Goal: Information Seeking & Learning: Learn about a topic

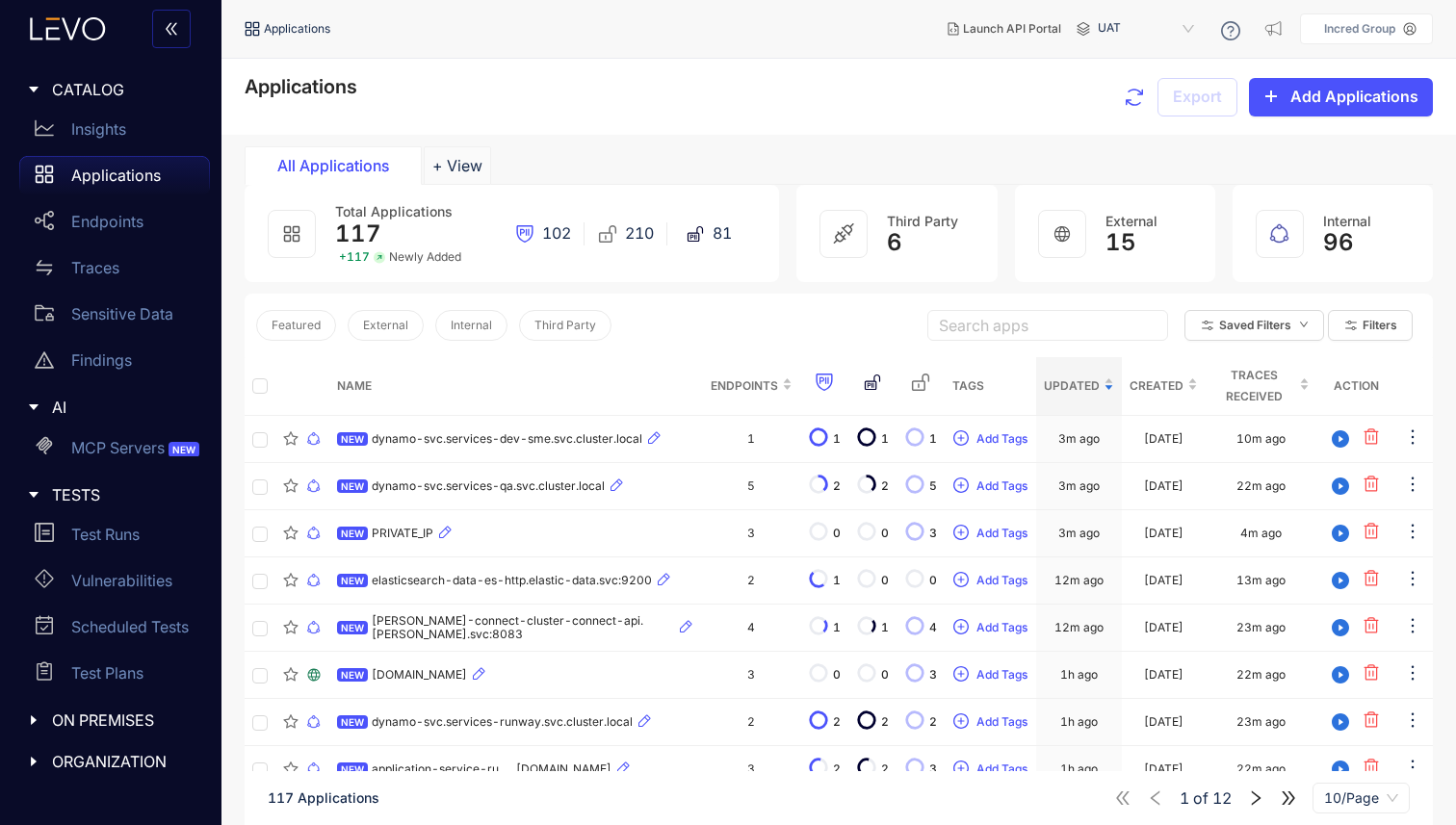
click at [108, 177] on p "Applications" at bounding box center [116, 175] width 89 height 18
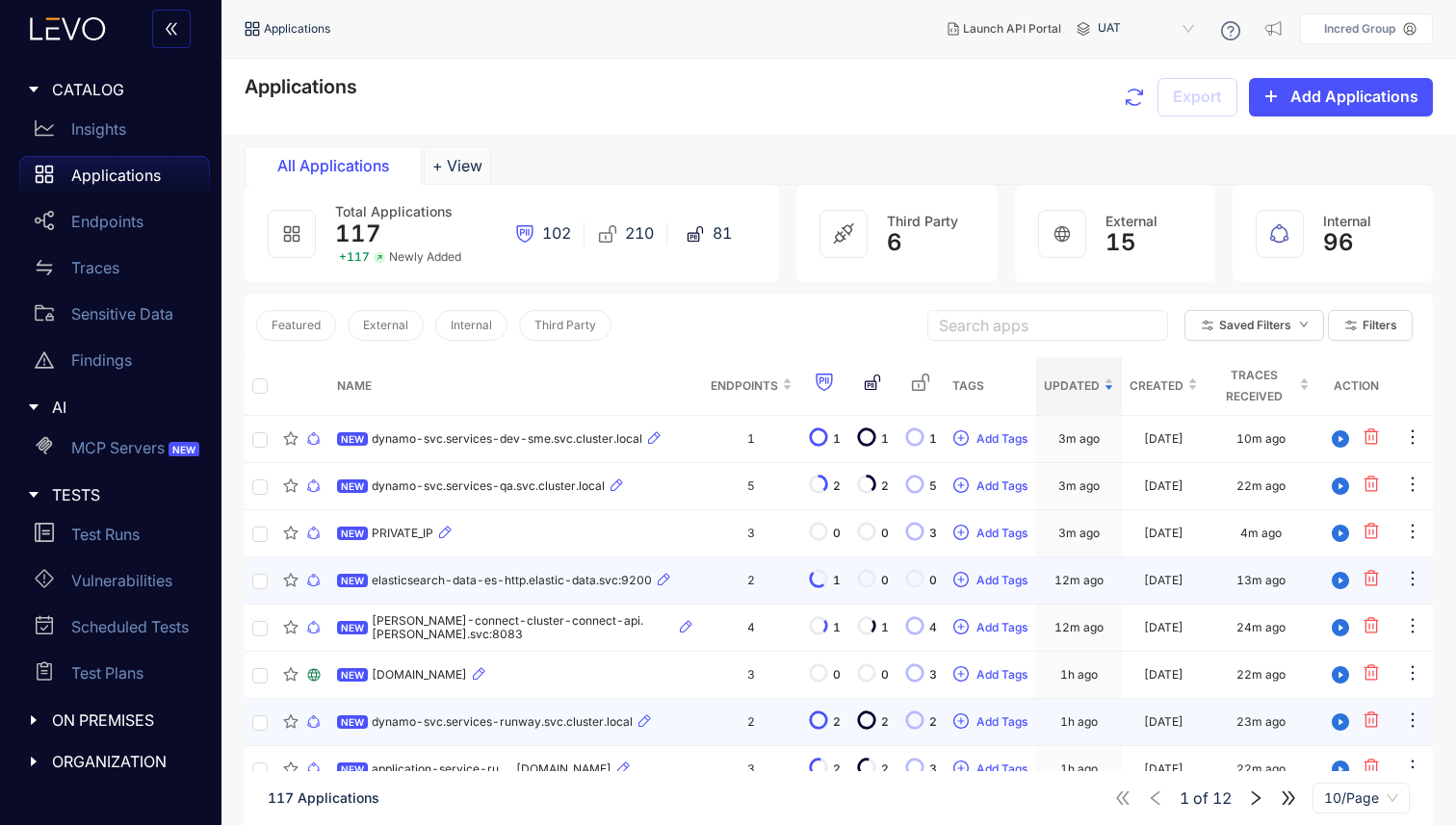
scroll to position [140, 0]
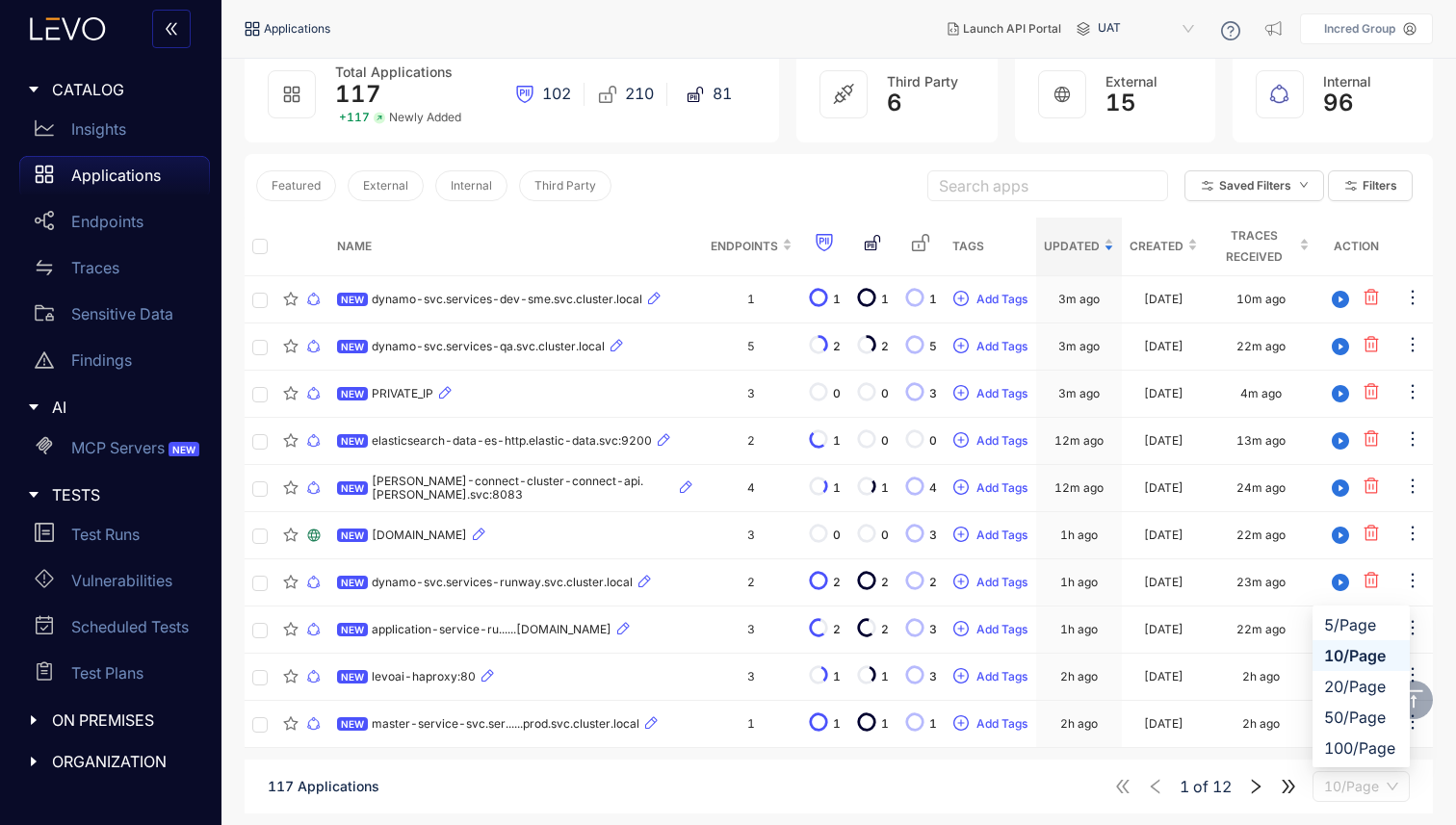
click at [1359, 786] on span "10/Page" at bounding box center [1361, 787] width 74 height 29
click at [1338, 743] on div "100/Page" at bounding box center [1361, 748] width 74 height 22
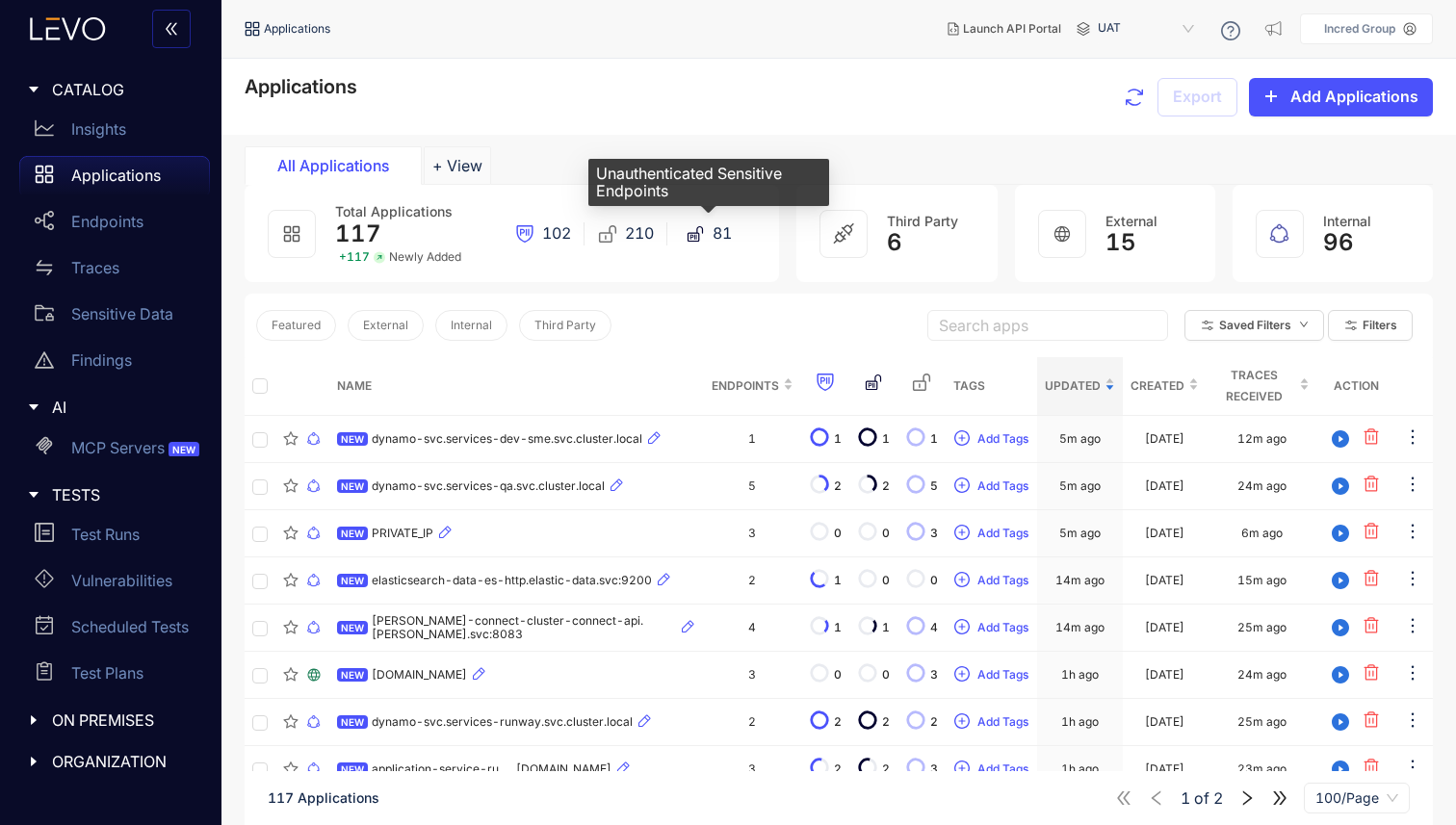
click at [696, 237] on icon at bounding box center [696, 236] width 1 height 5
click at [118, 133] on p "Insights" at bounding box center [99, 129] width 55 height 18
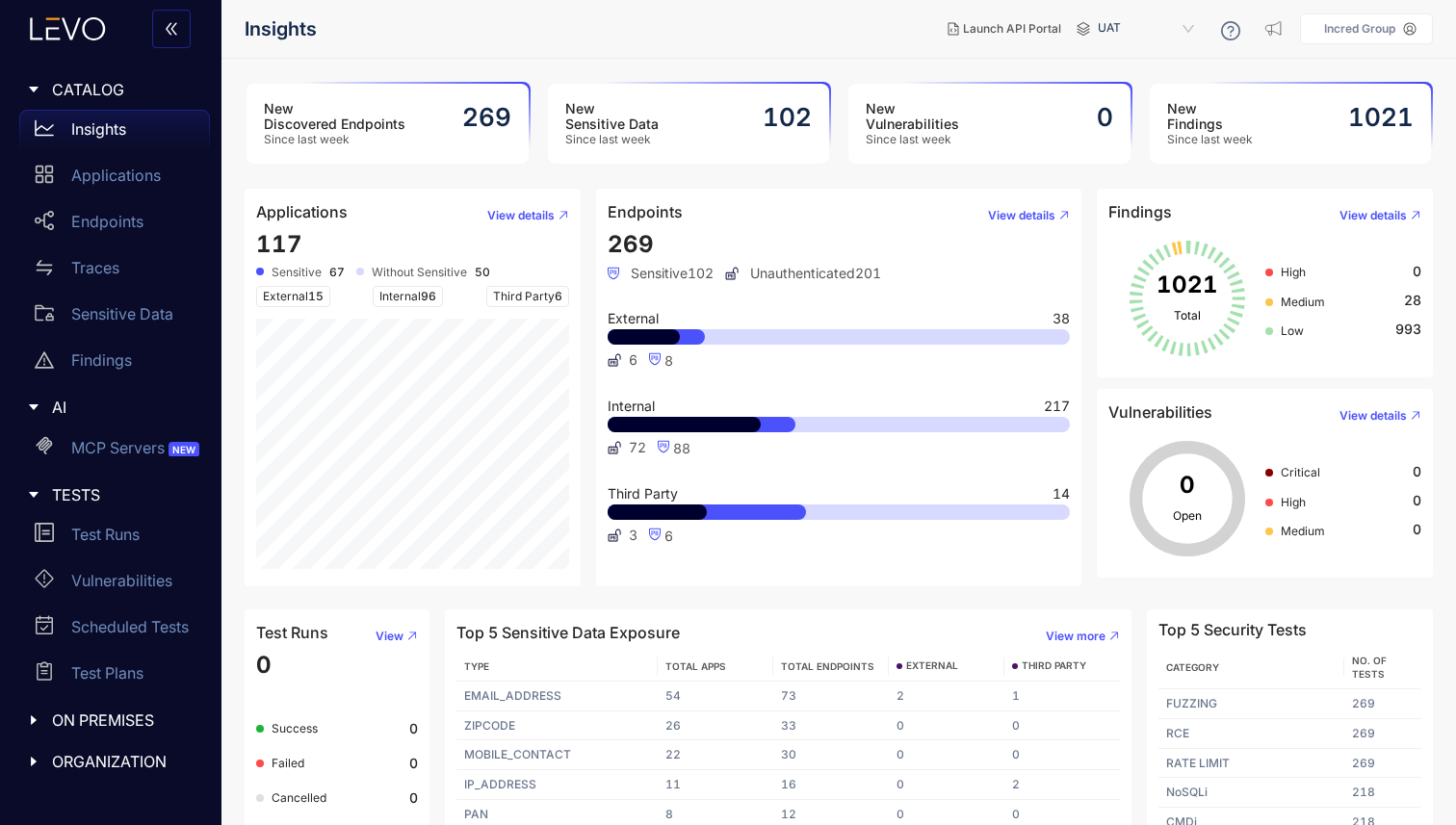
scroll to position [24, 0]
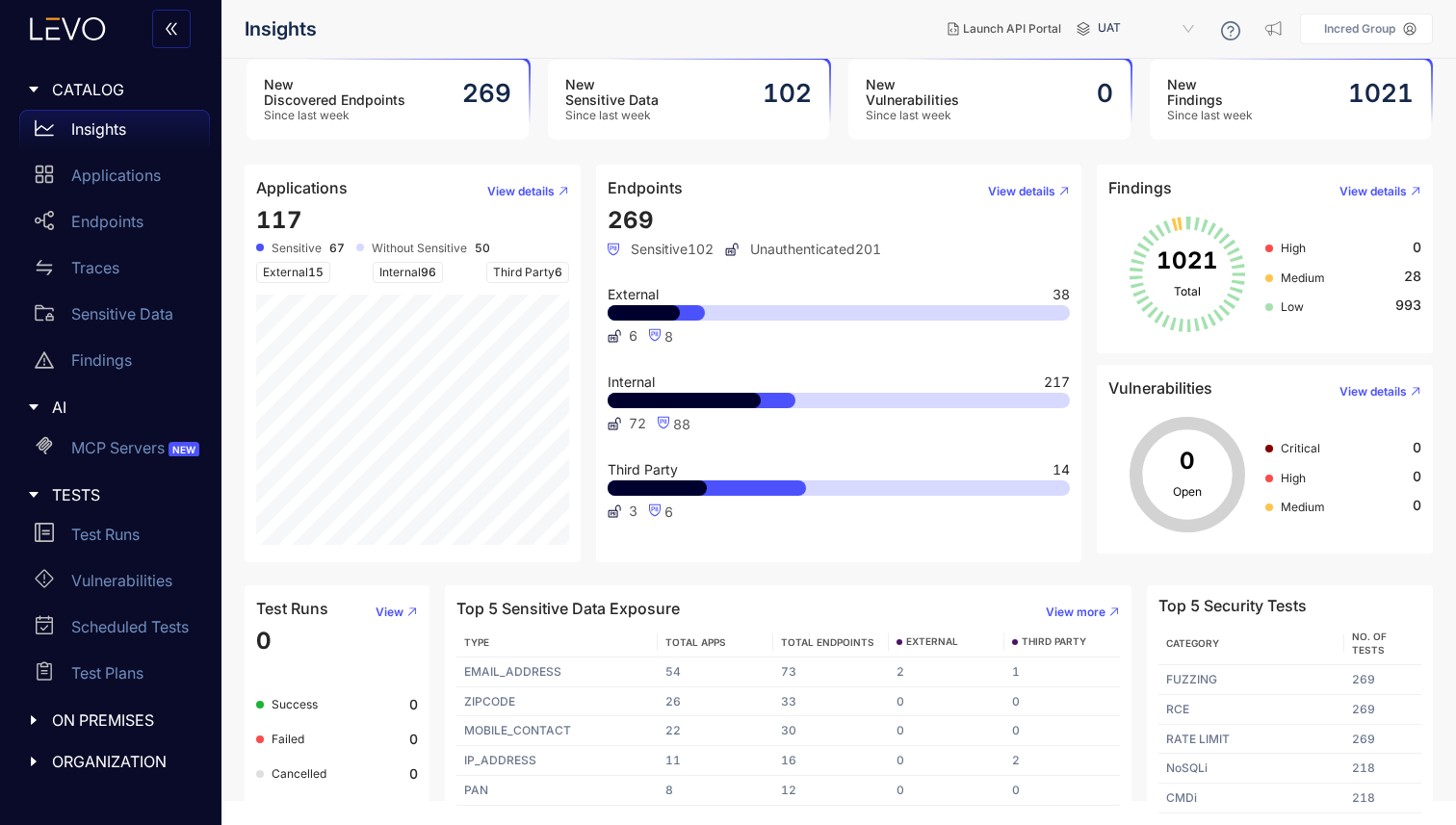
click at [353, 87] on h3 "New Discovered Endpoints" at bounding box center [334, 92] width 142 height 30
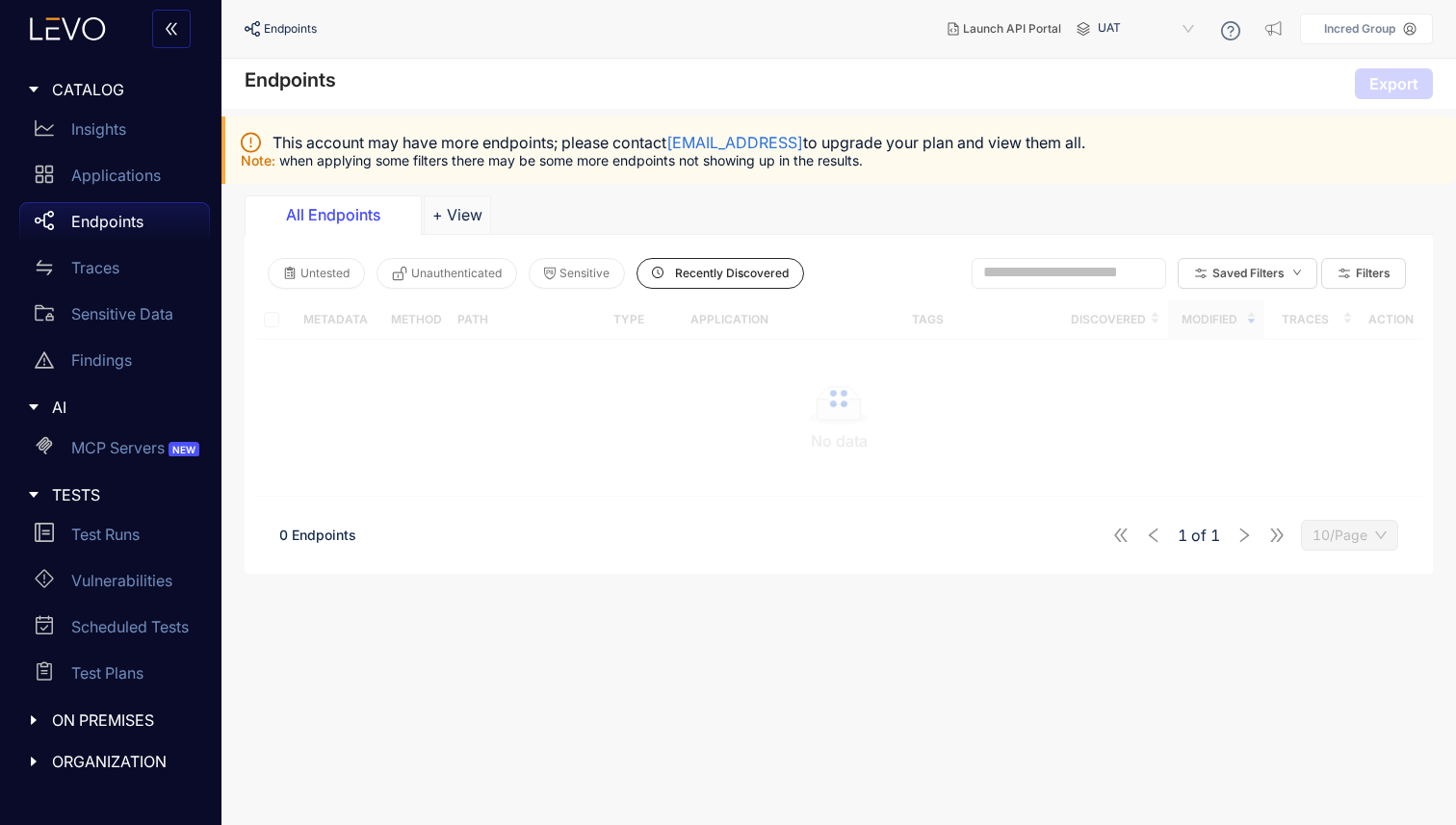
click at [353, 87] on div "Endpoints Export" at bounding box center [838, 83] width 1235 height 50
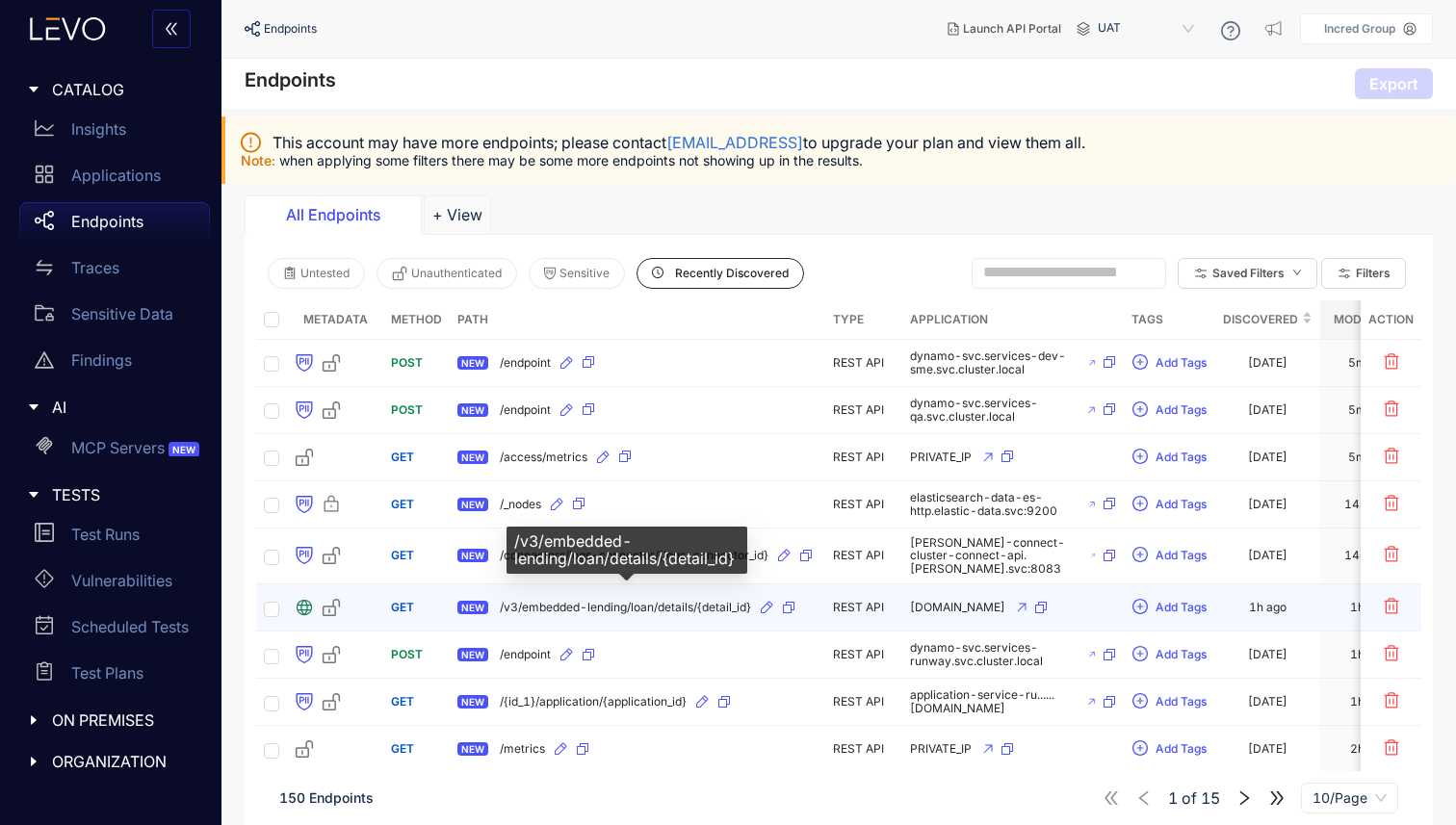
scroll to position [78, 0]
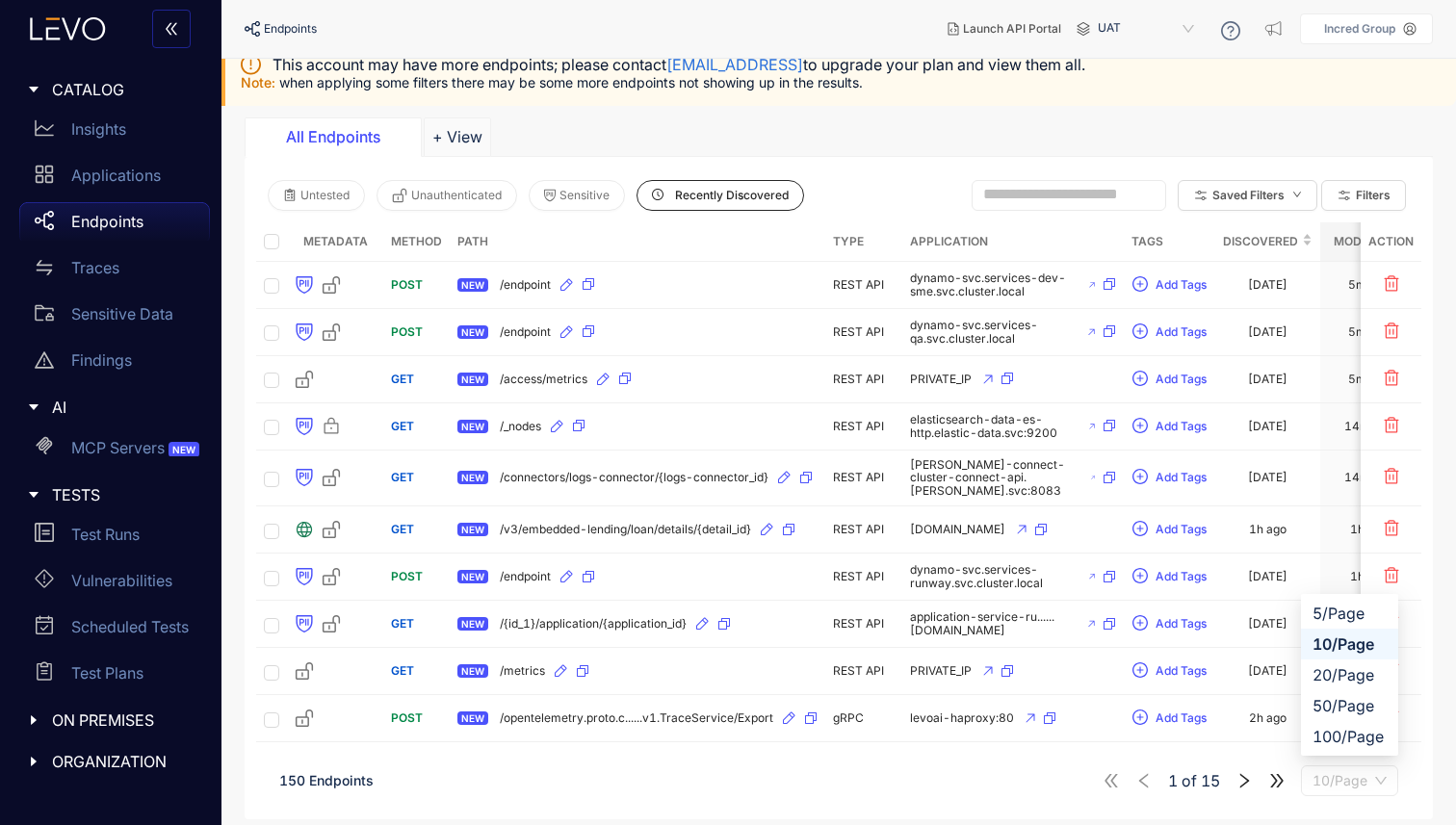
click at [1333, 780] on span "10/Page" at bounding box center [1349, 781] width 74 height 29
click at [1331, 745] on div "100/Page" at bounding box center [1349, 736] width 74 height 22
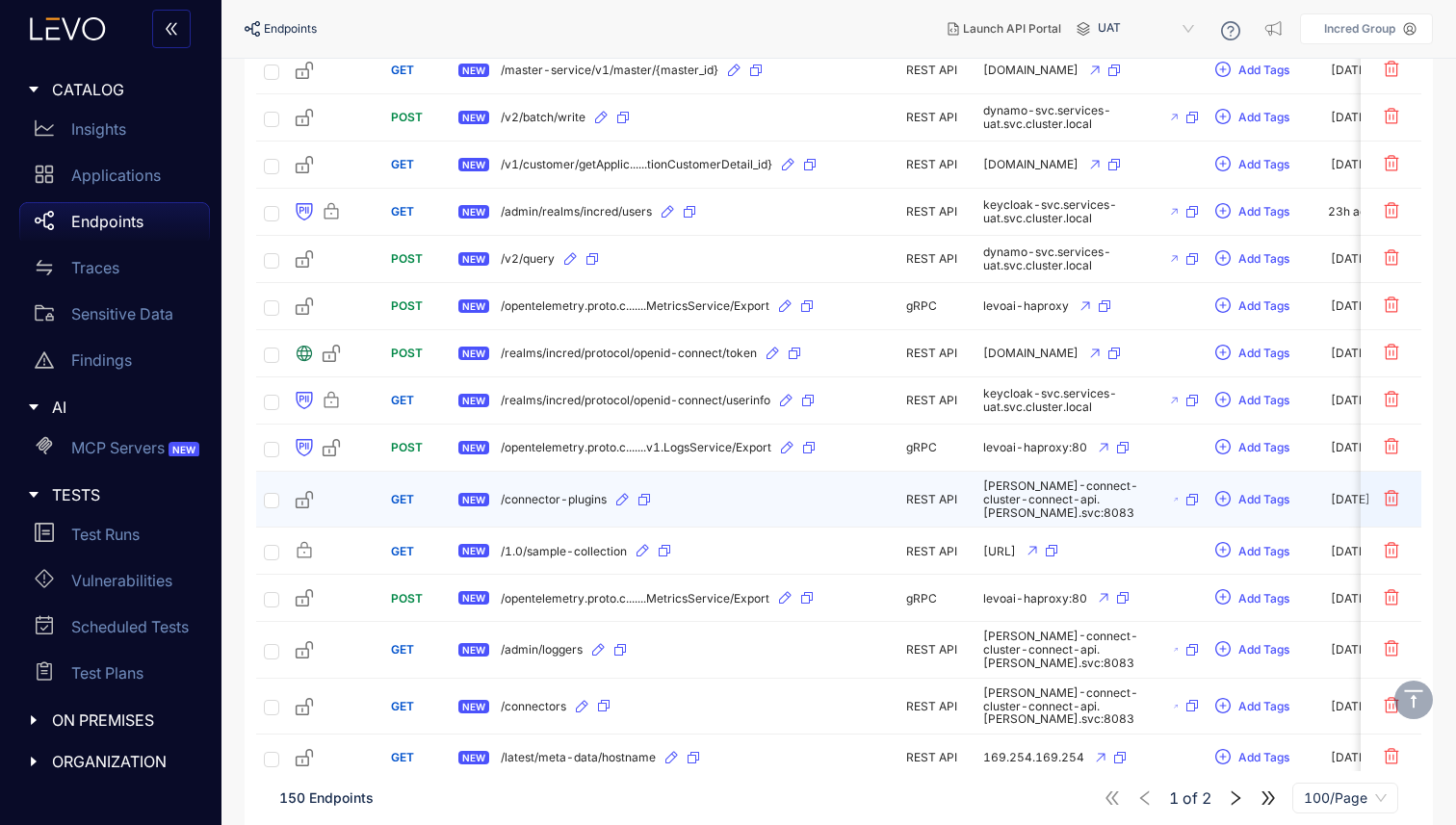
scroll to position [3790, 0]
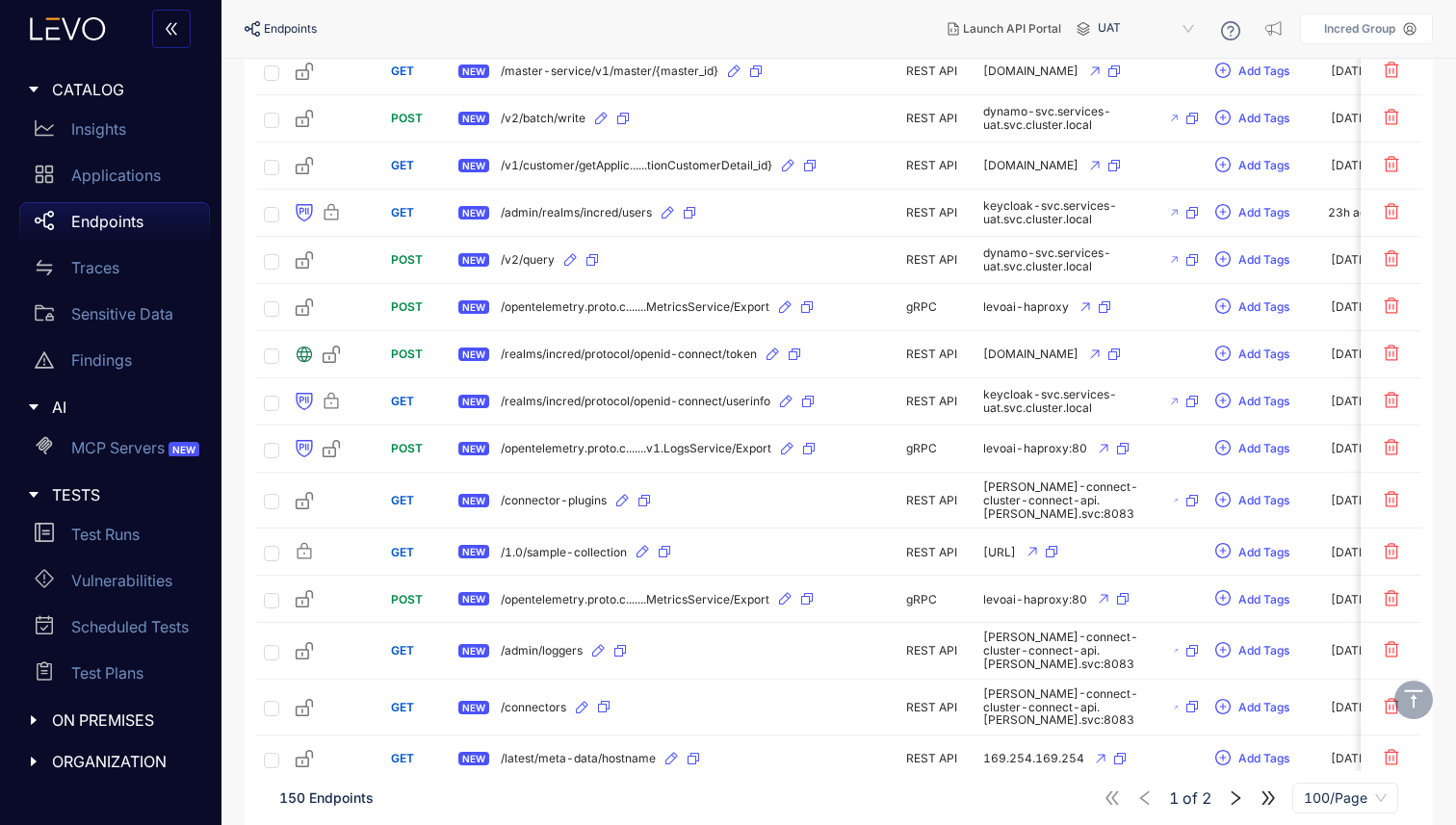
click at [1235, 797] on icon "right" at bounding box center [1236, 798] width 18 height 18
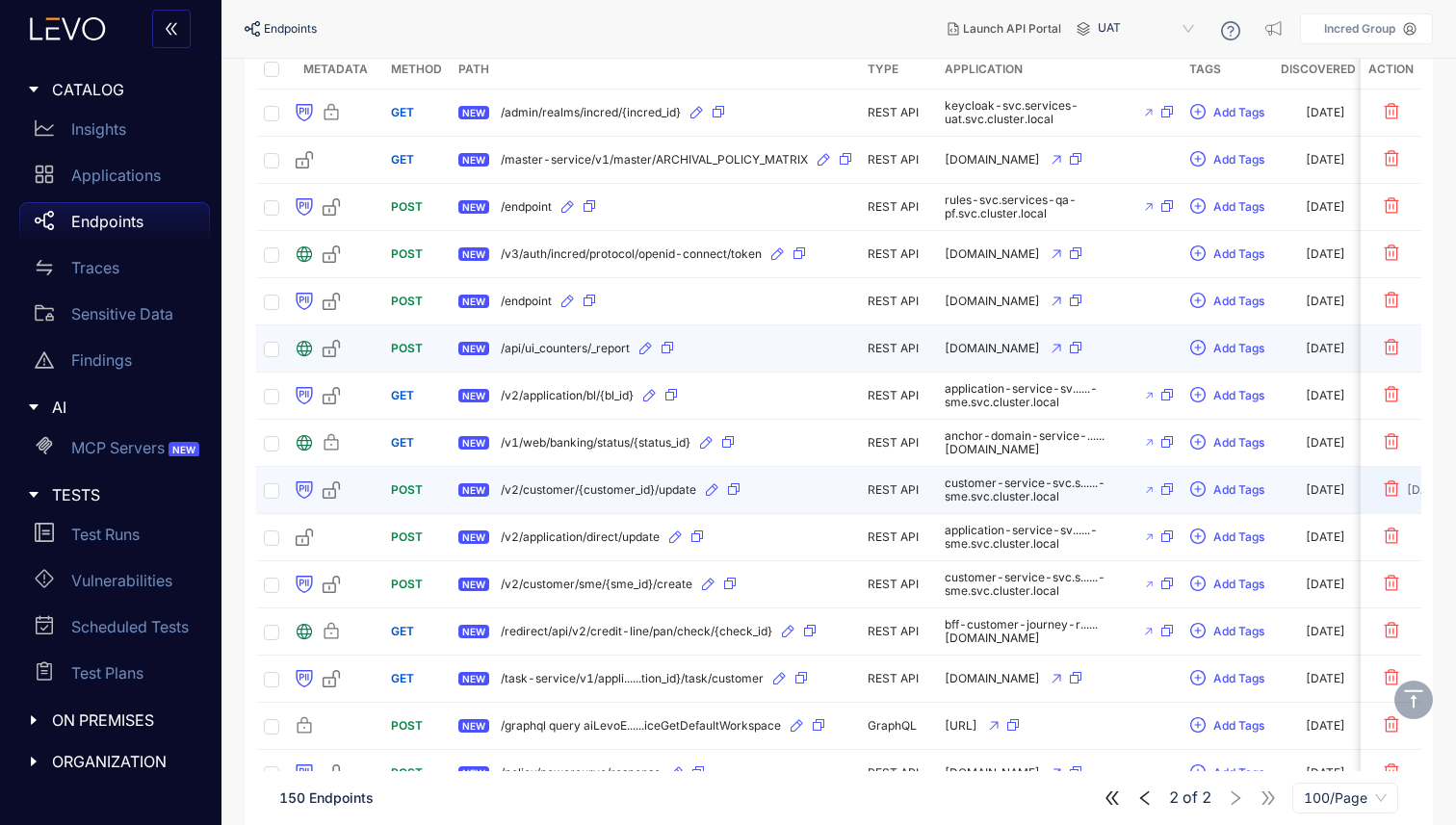
scroll to position [254, 0]
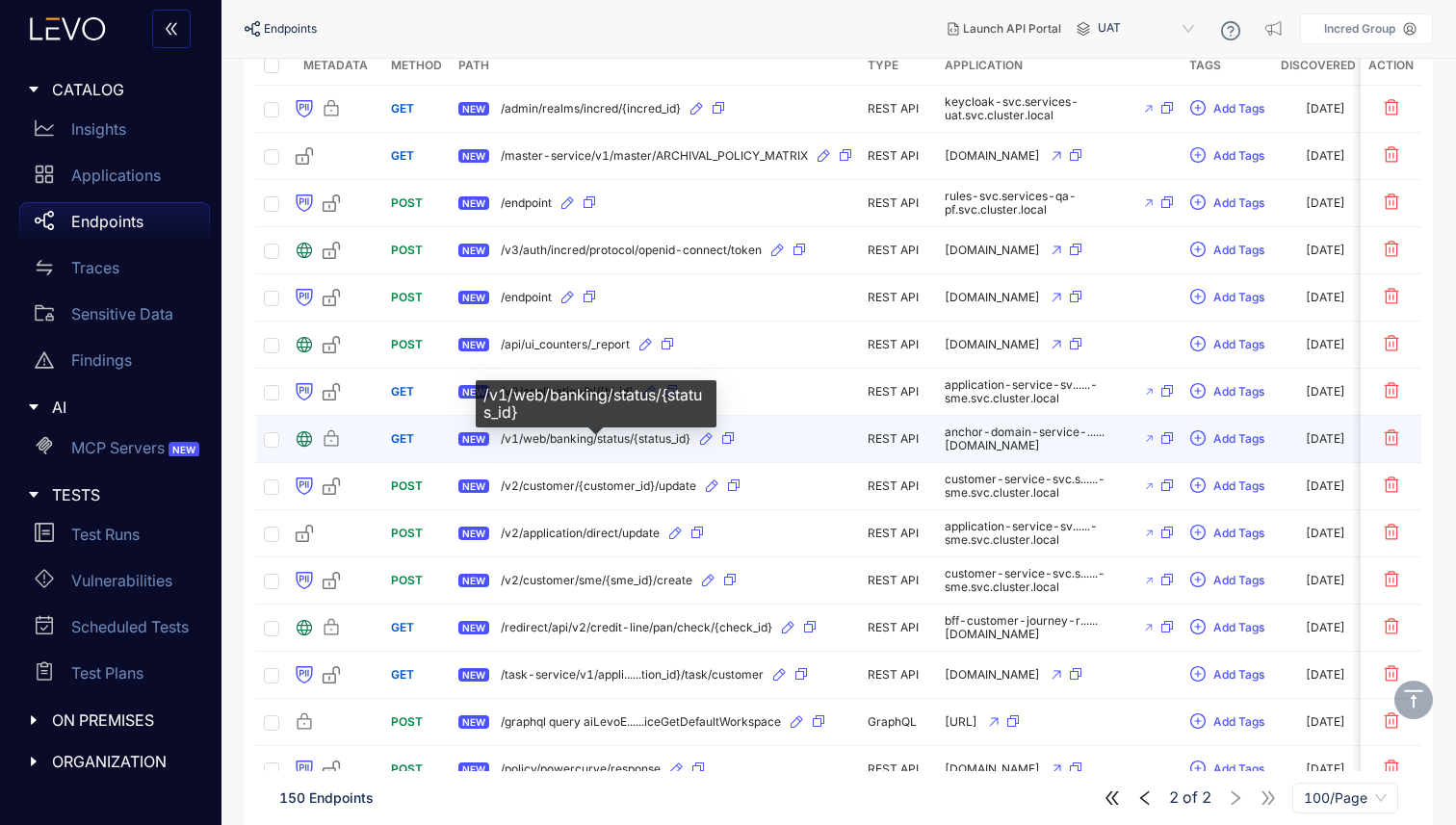
click at [577, 445] on span "/v1/web/banking/status/{status_id}" at bounding box center [595, 439] width 190 height 14
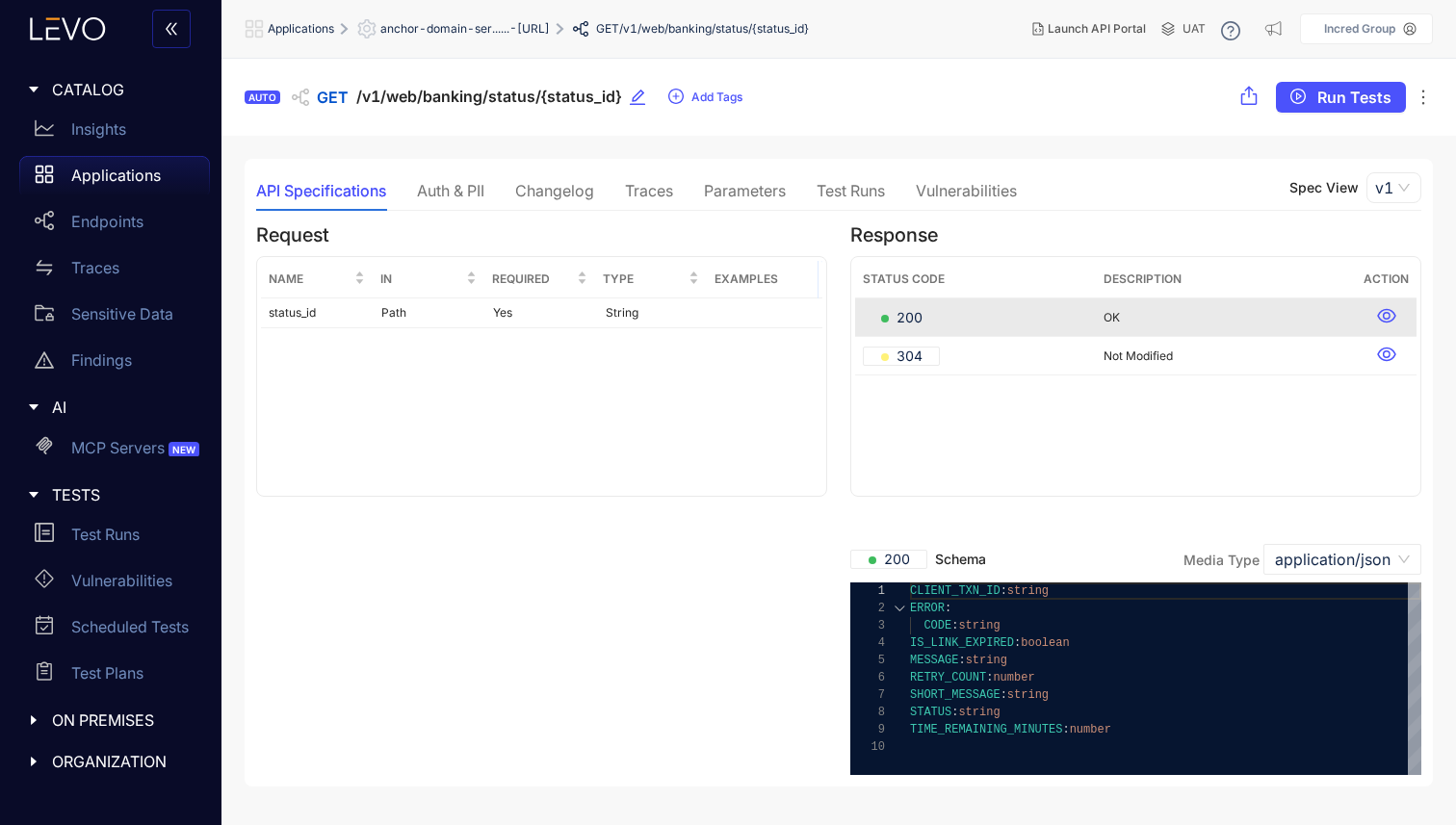
scroll to position [1, 0]
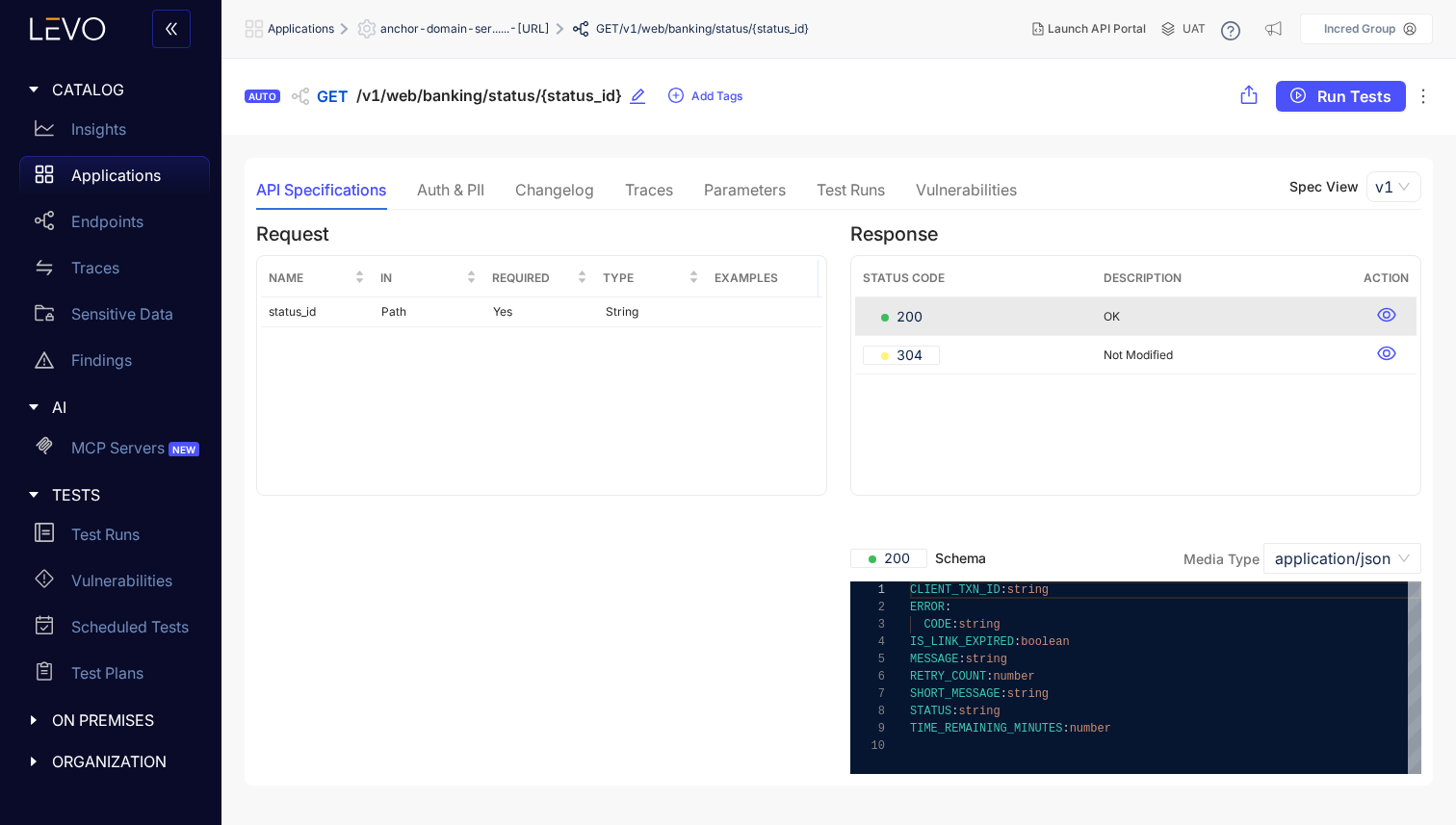
click at [466, 199] on div "Auth & PII" at bounding box center [450, 190] width 68 height 18
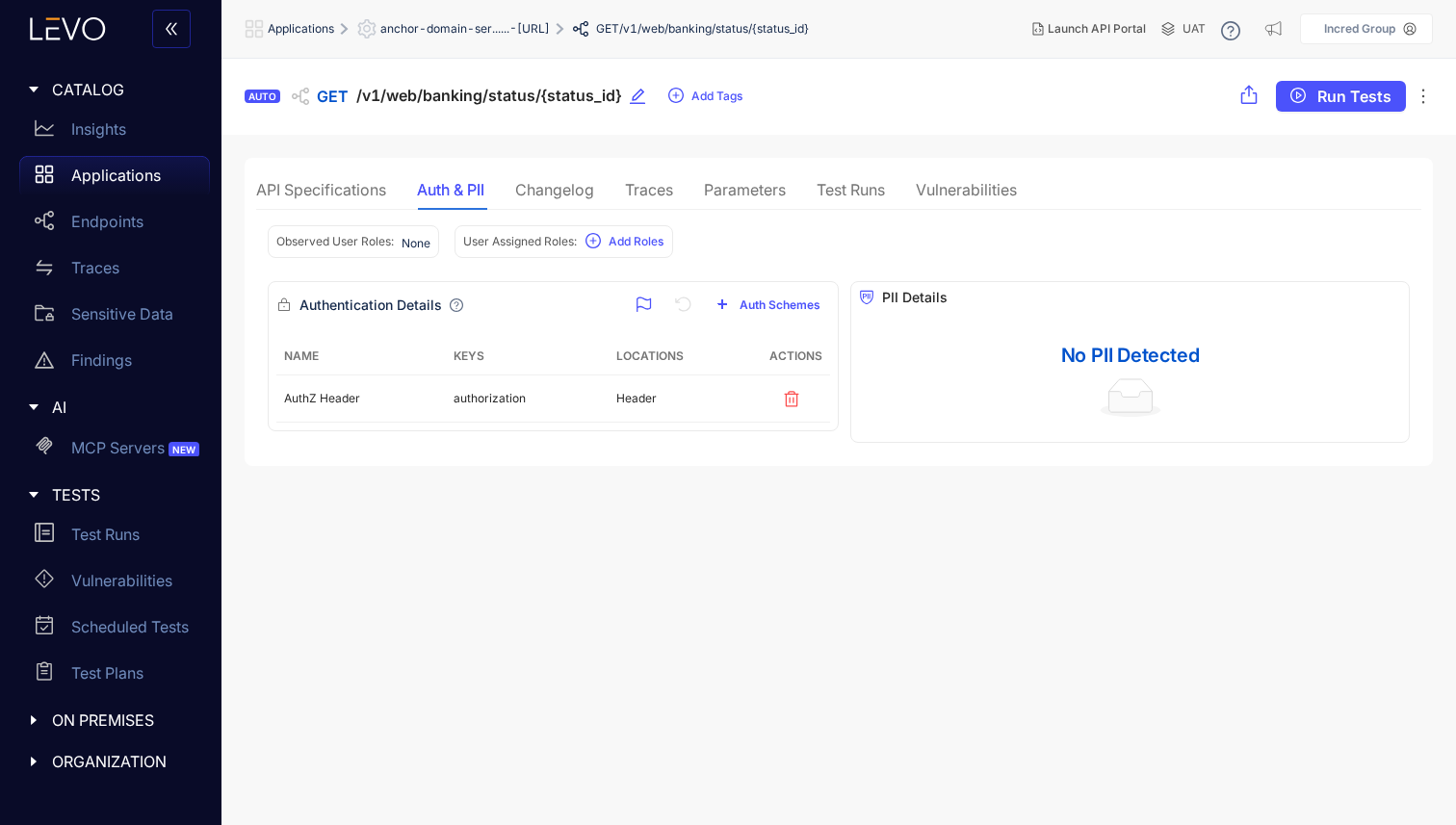
click at [549, 188] on div "Changelog" at bounding box center [554, 190] width 79 height 18
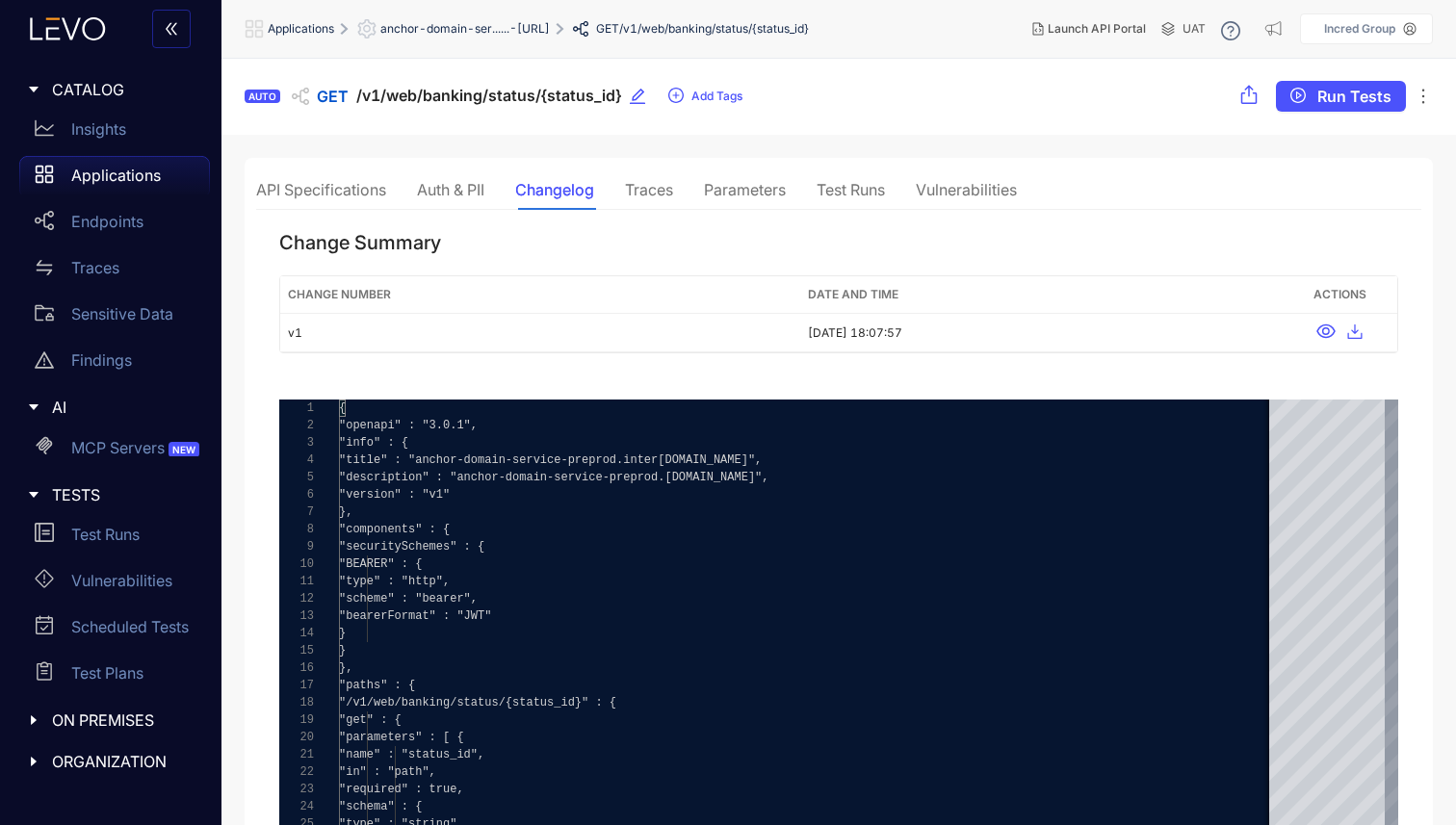
click at [638, 193] on div "Traces" at bounding box center [648, 190] width 48 height 18
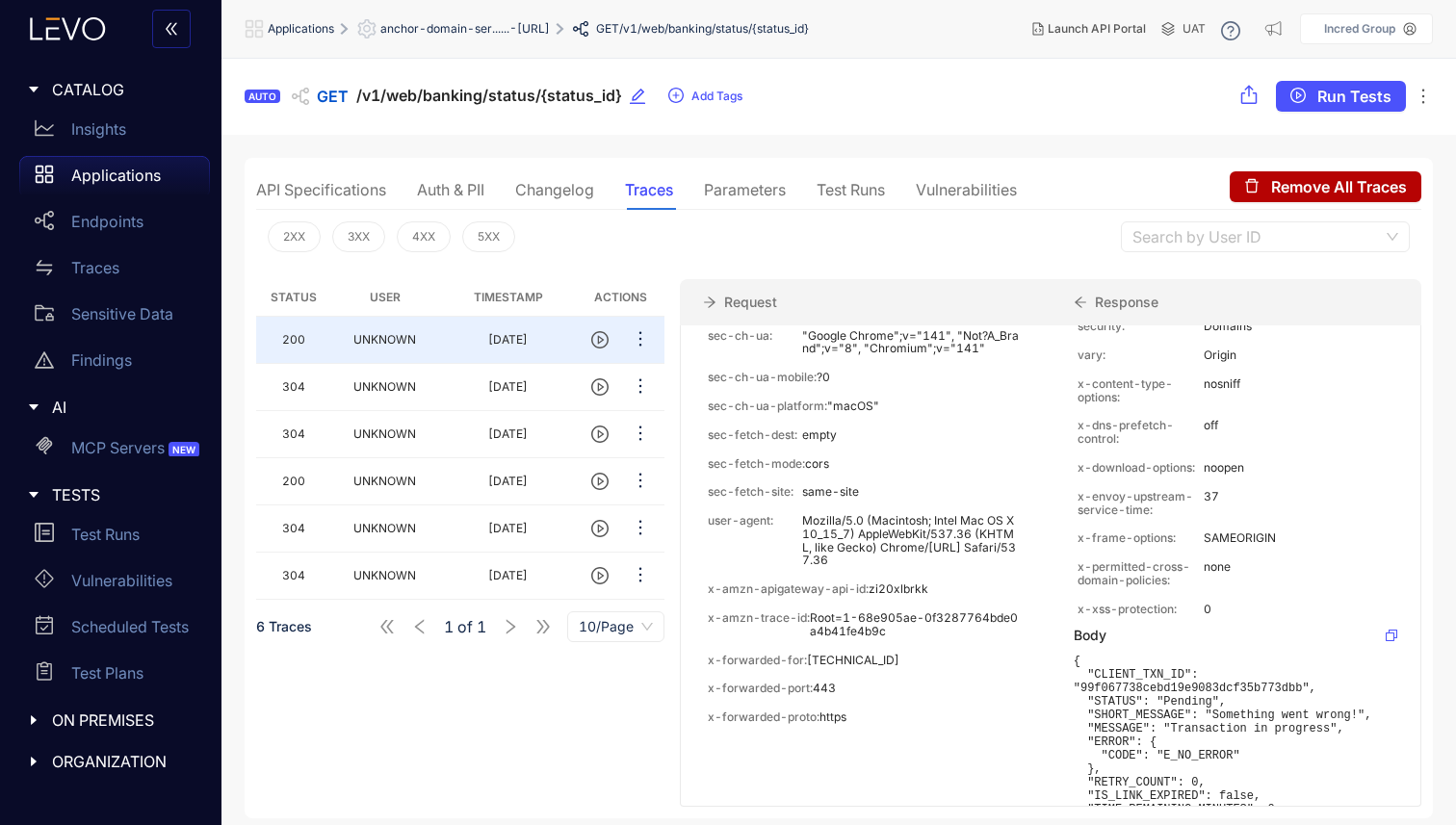
scroll to position [620, 0]
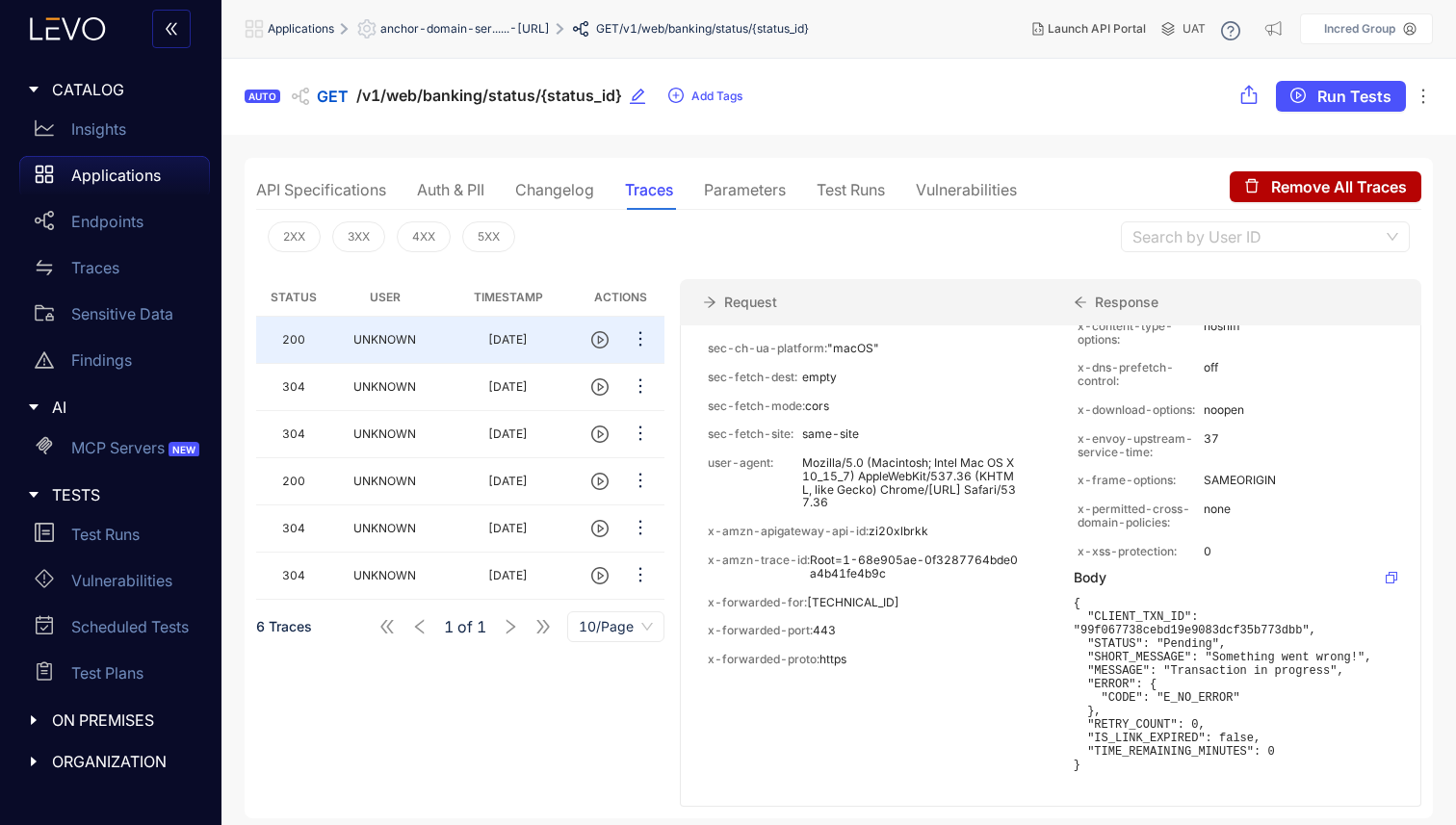
click at [736, 193] on div "Parameters" at bounding box center [745, 190] width 82 height 18
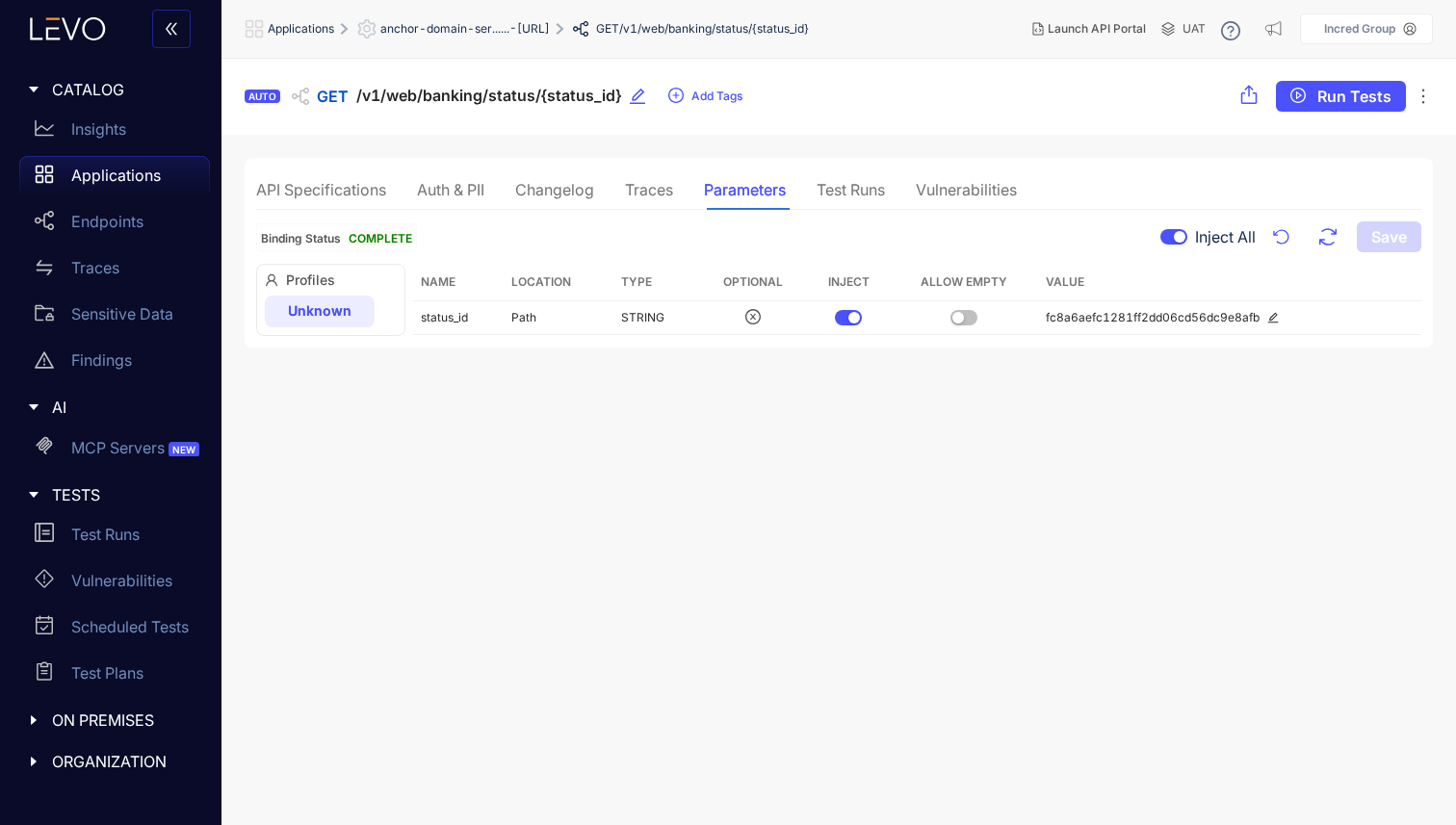
click at [824, 187] on div "Test Runs" at bounding box center [851, 190] width 69 height 18
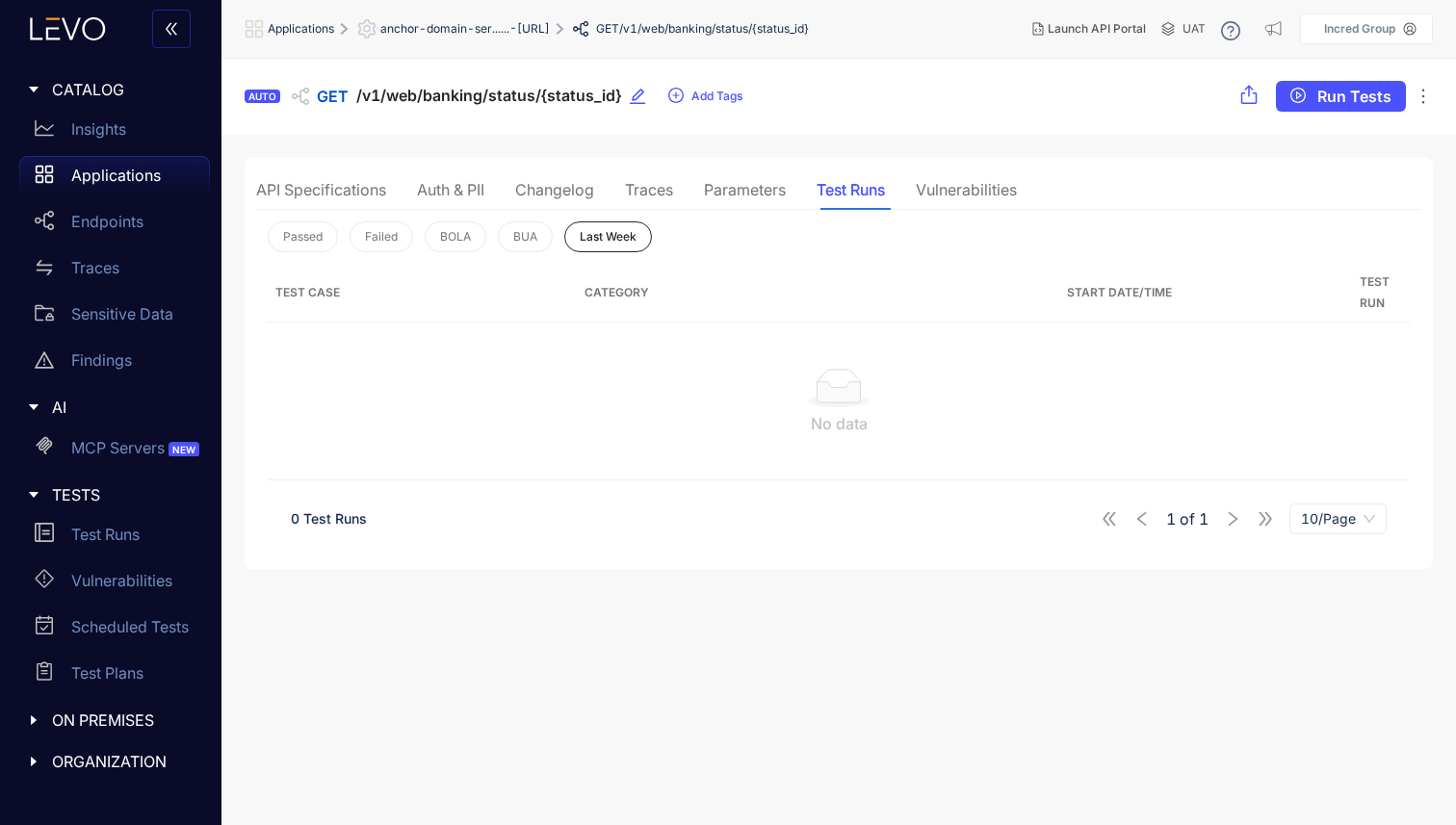
click at [932, 189] on div "Vulnerabilities" at bounding box center [965, 190] width 101 height 18
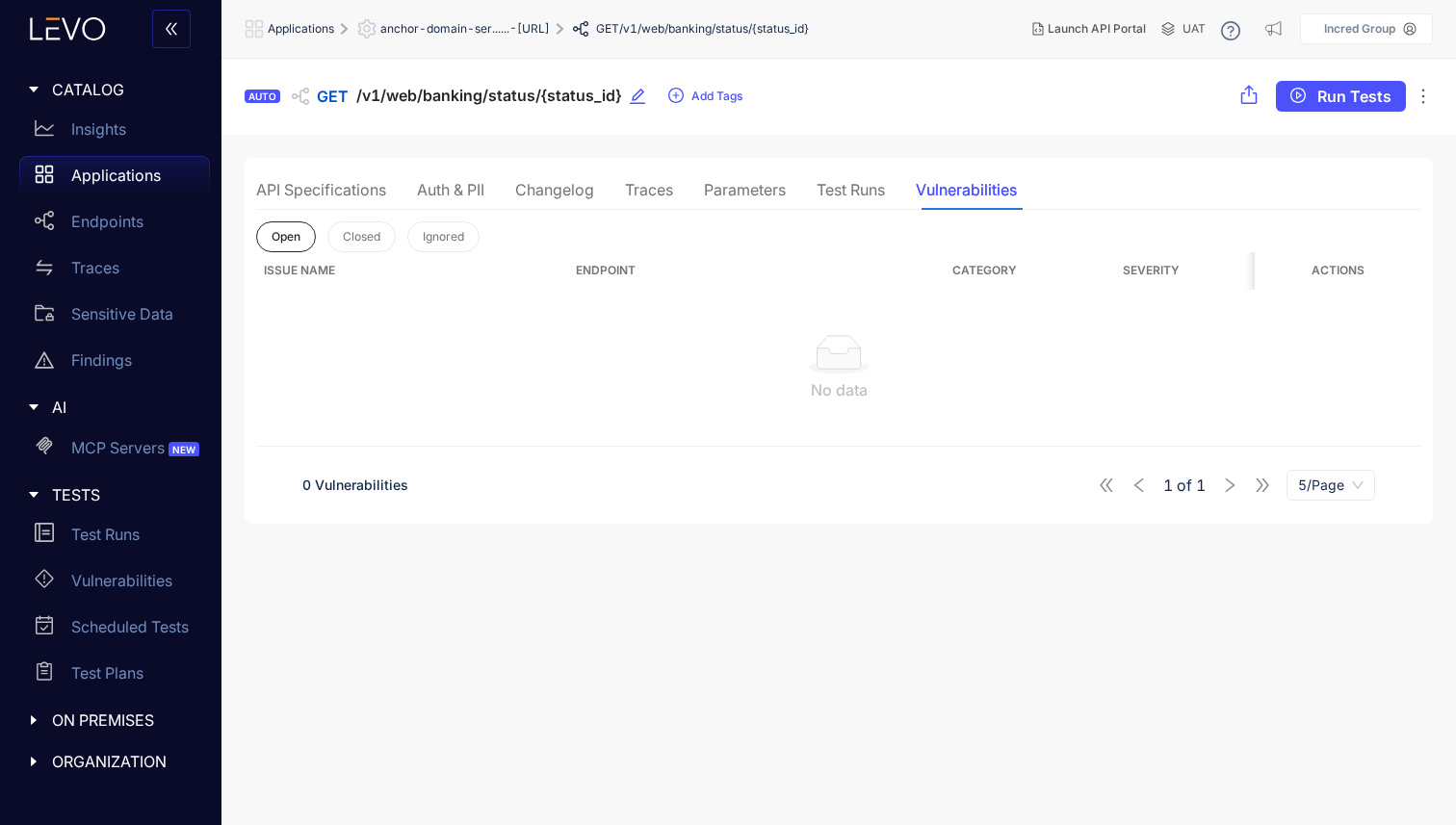
click at [842, 195] on div "Test Runs" at bounding box center [851, 190] width 69 height 18
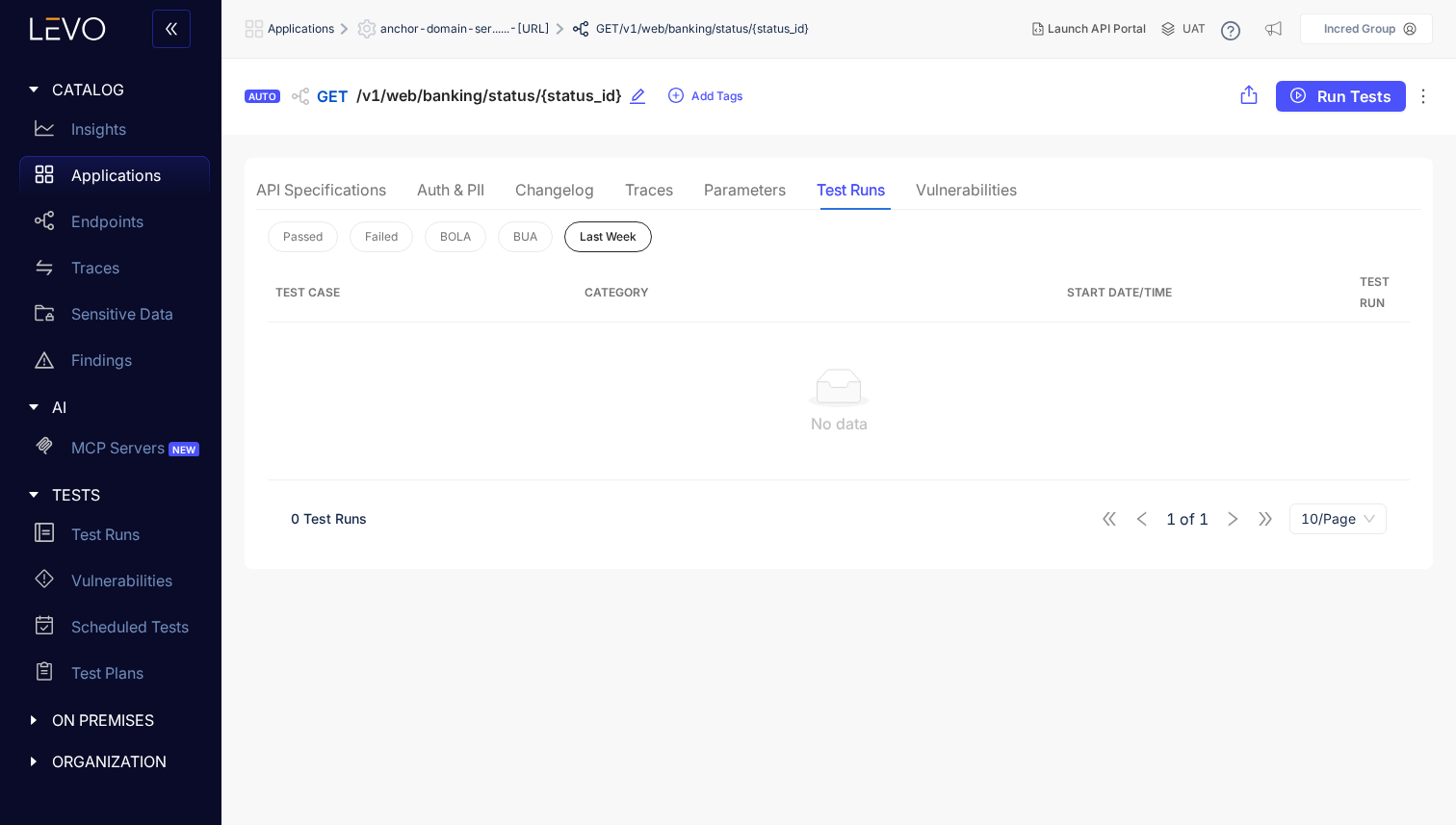
click at [731, 184] on div "Parameters" at bounding box center [745, 190] width 82 height 18
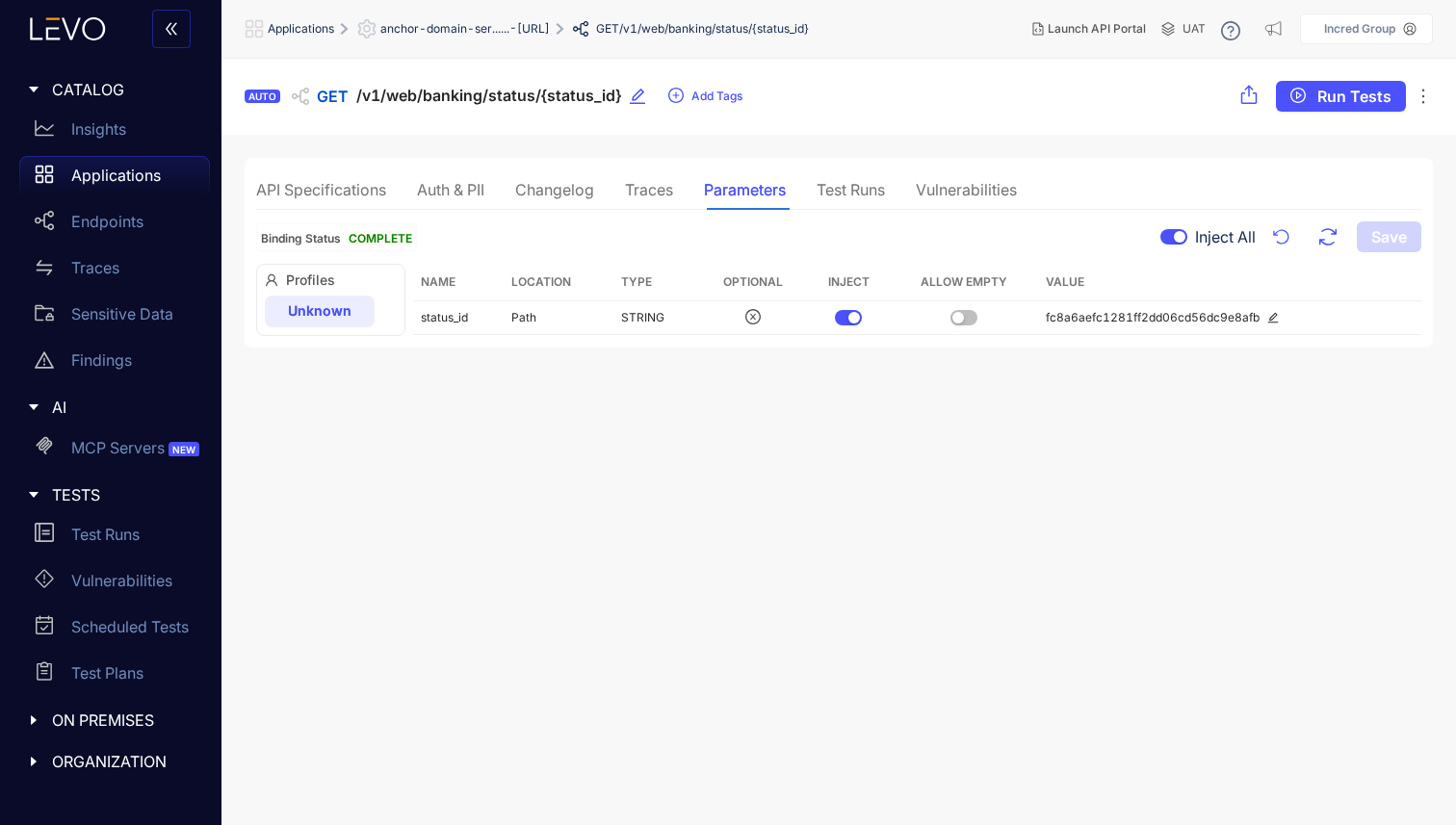
click at [656, 190] on div "Traces" at bounding box center [648, 190] width 48 height 18
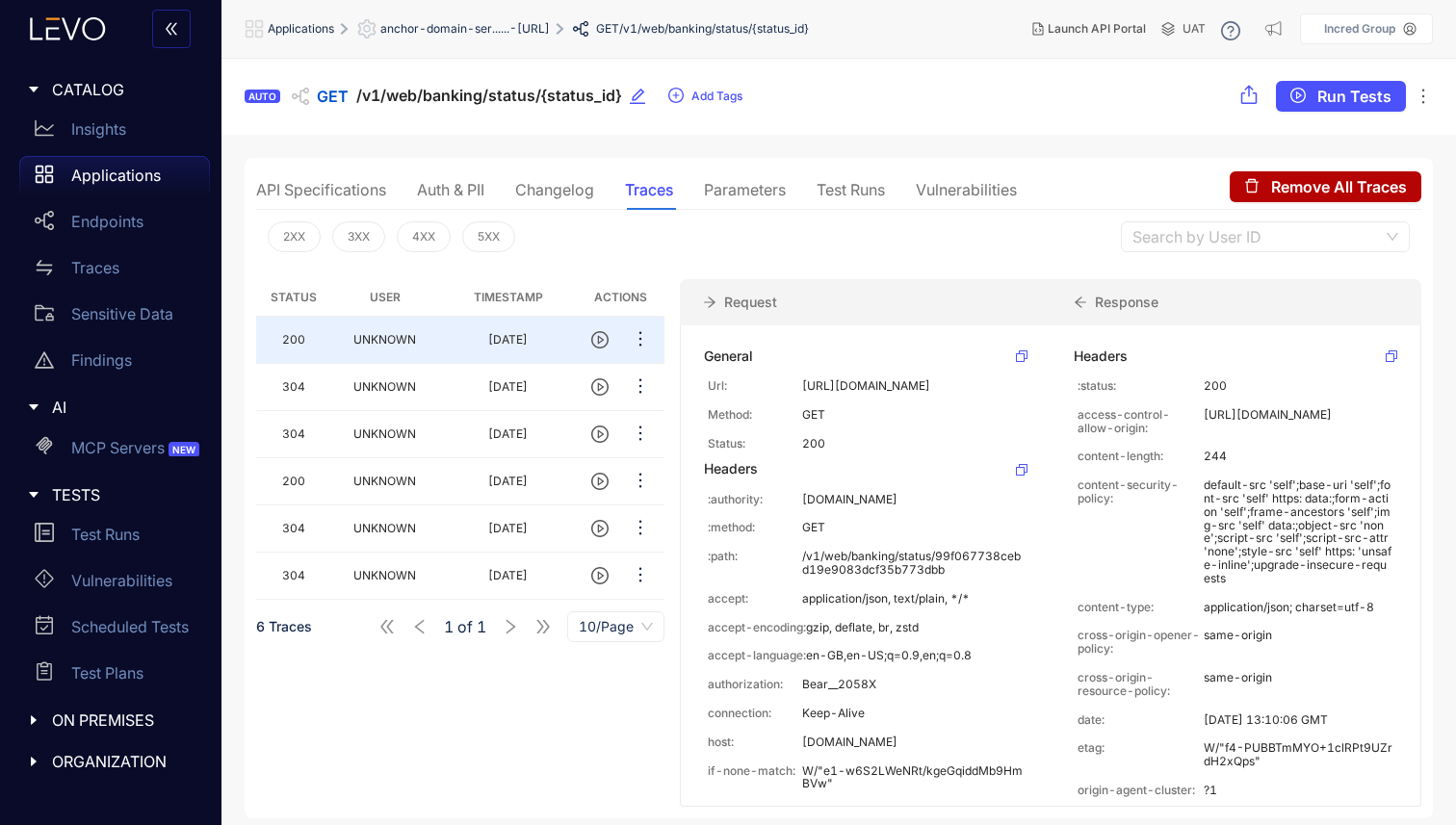
click at [542, 188] on div "Changelog" at bounding box center [554, 190] width 79 height 18
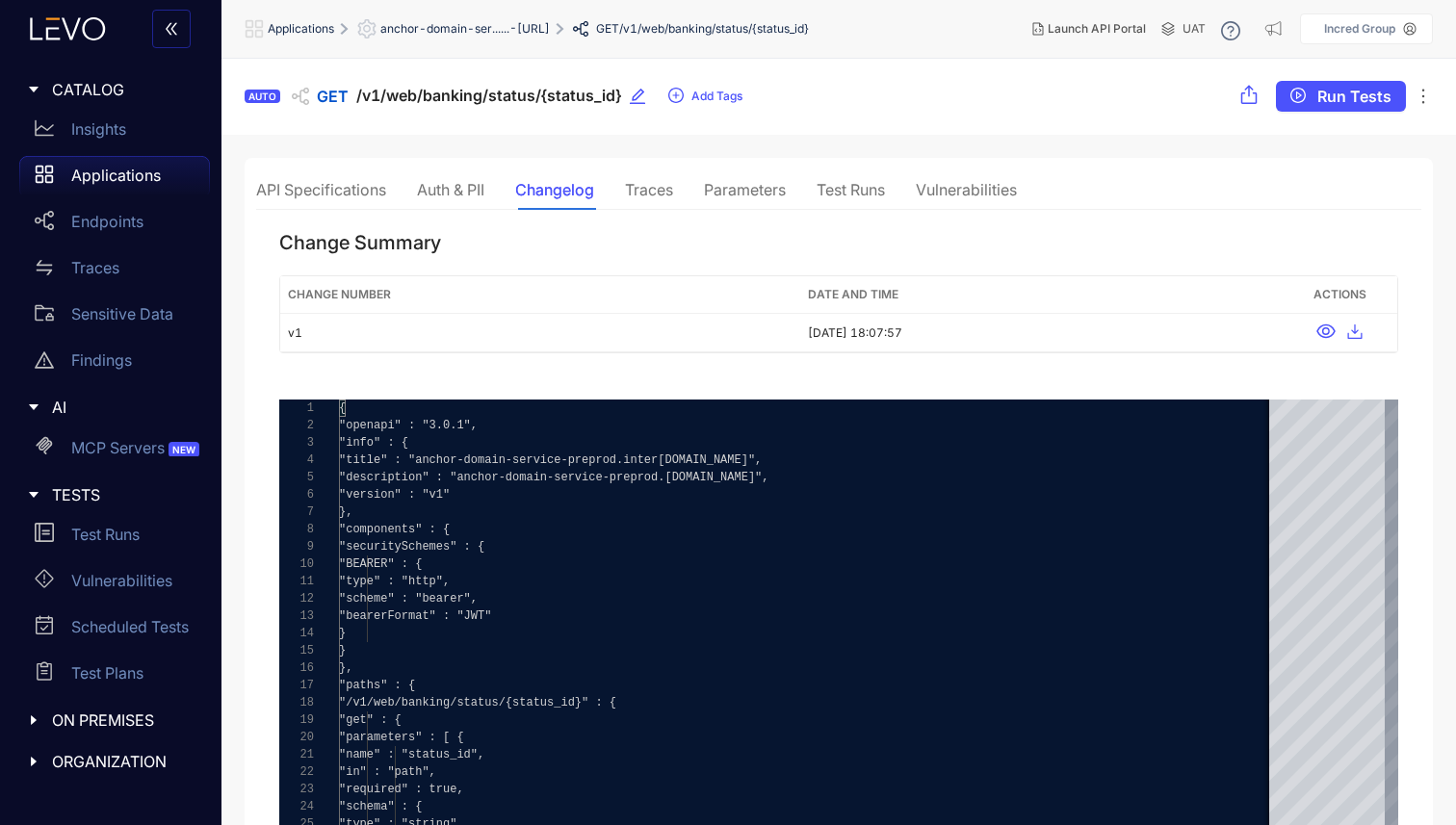
click at [659, 190] on div "Traces" at bounding box center [648, 190] width 48 height 18
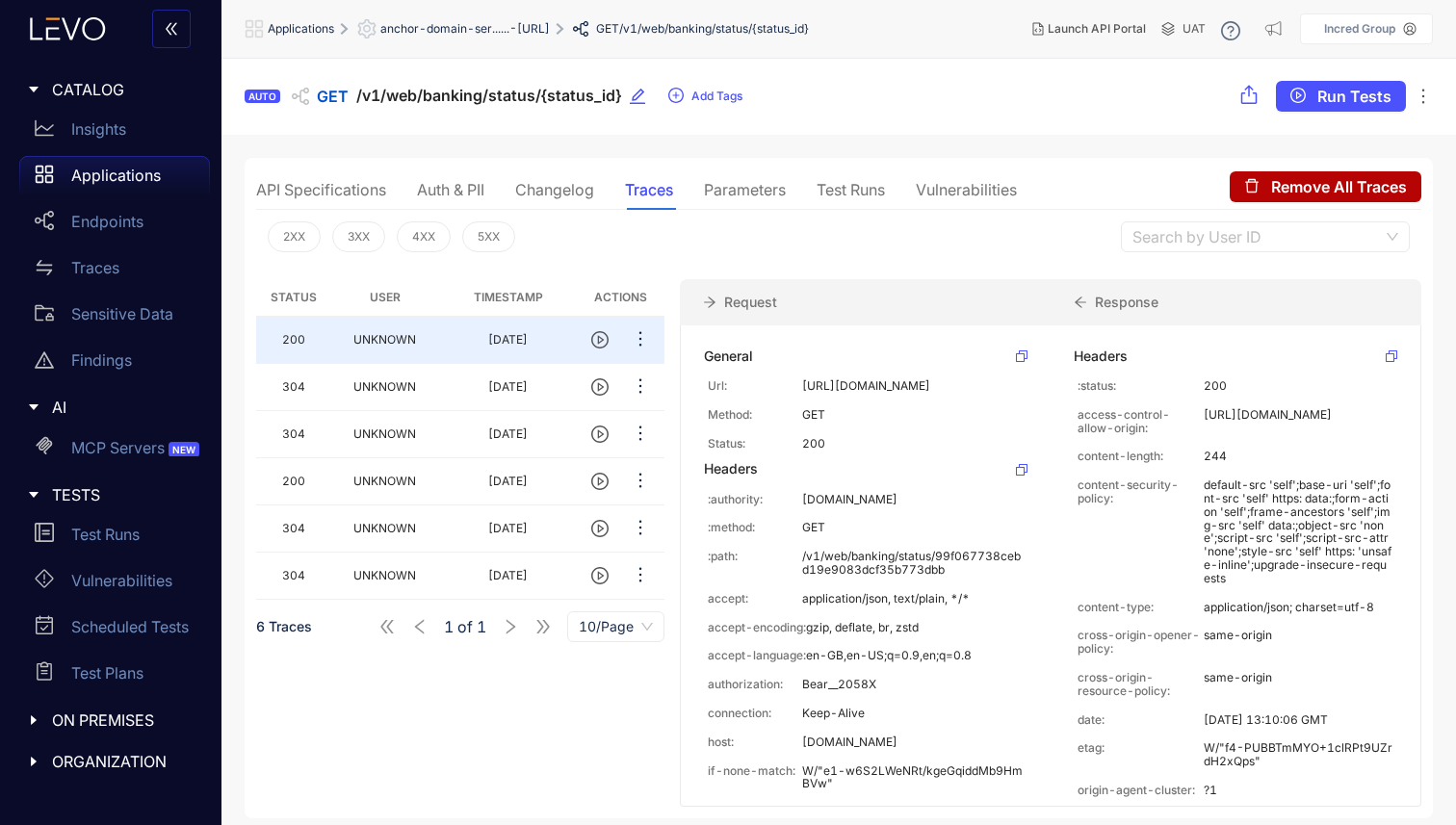
click at [733, 182] on div "Parameters" at bounding box center [745, 190] width 82 height 18
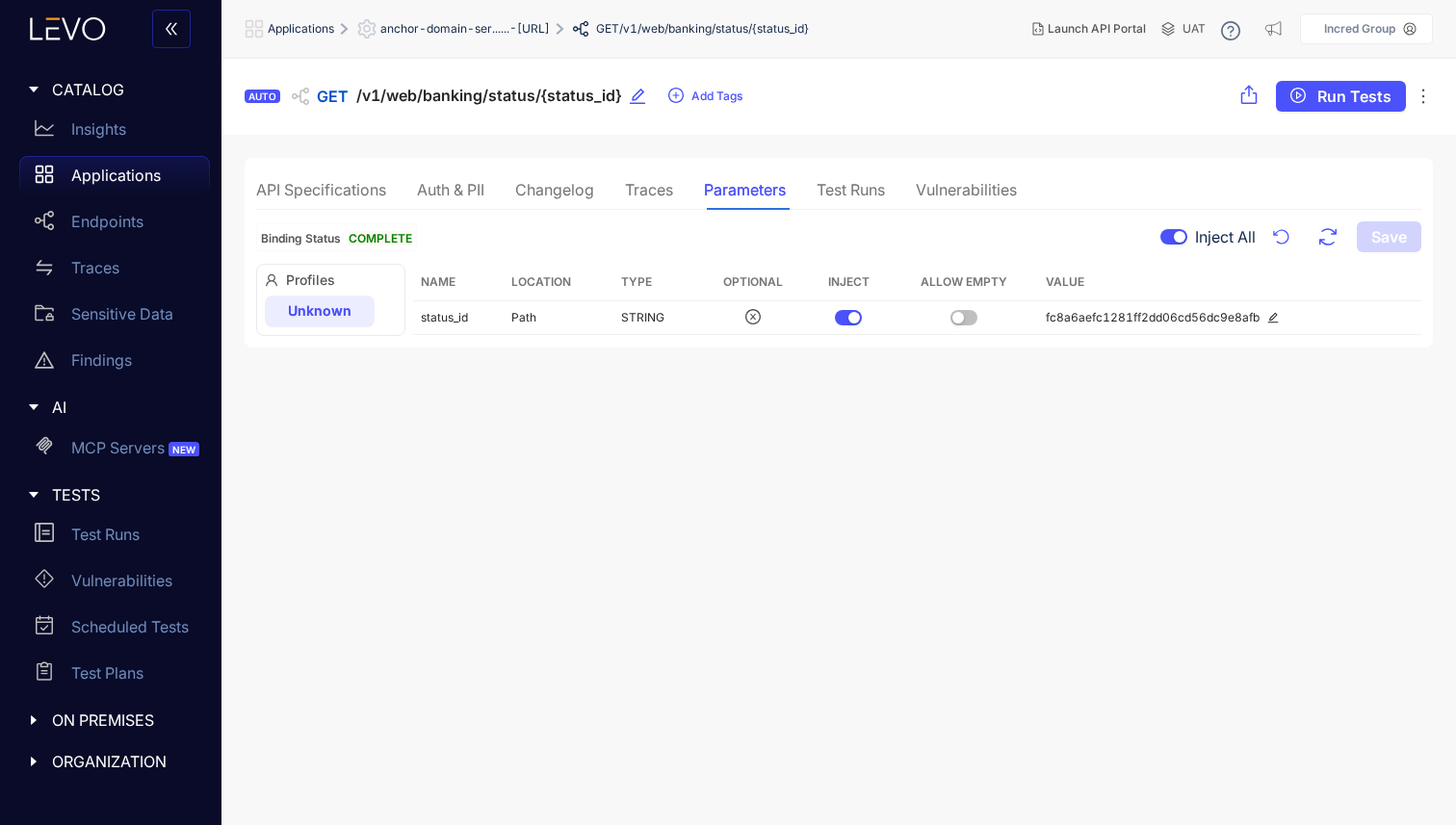
click at [121, 179] on p "Applications" at bounding box center [116, 175] width 89 height 18
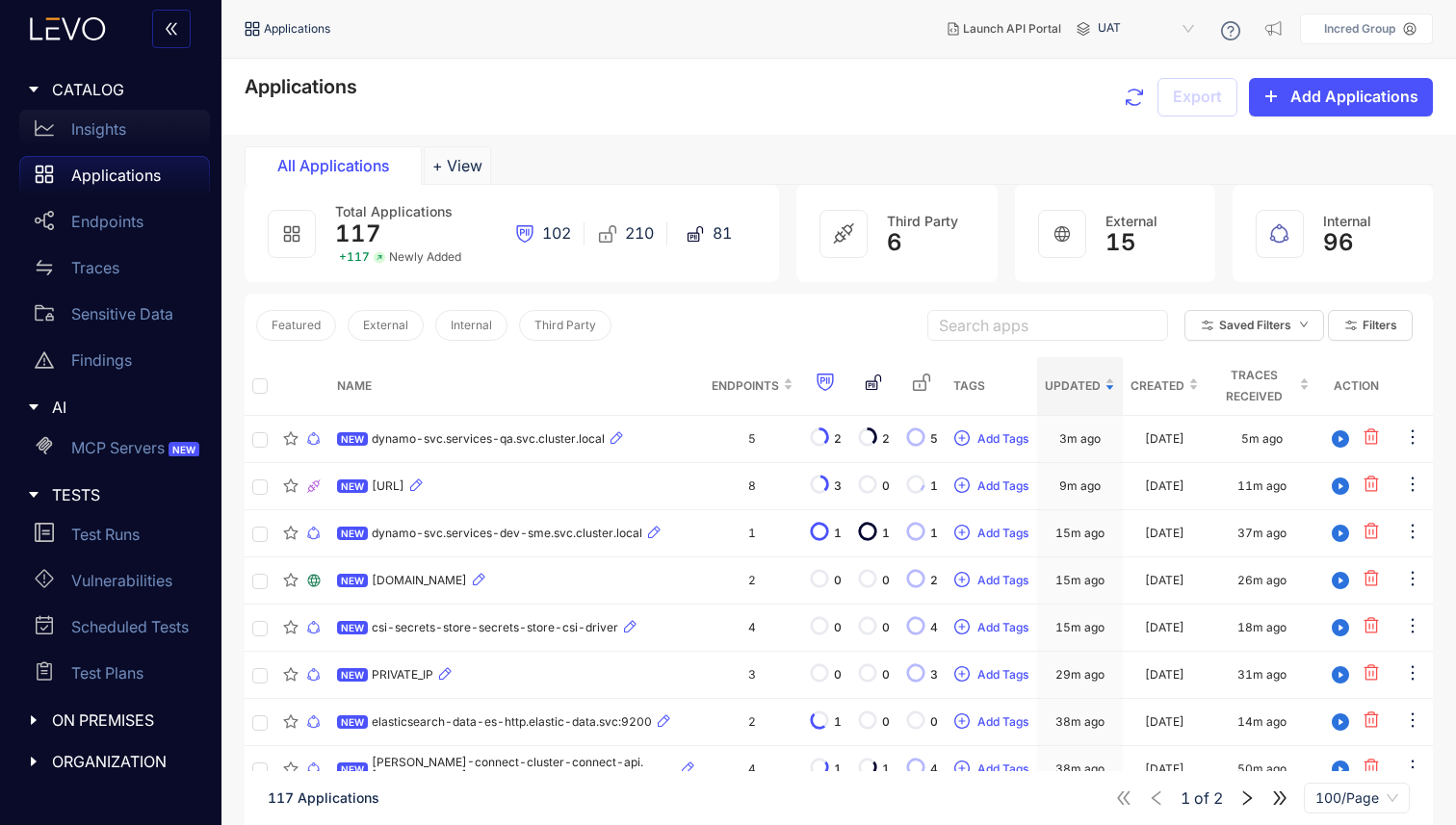
click at [131, 128] on div "Insights" at bounding box center [115, 128] width 191 height 38
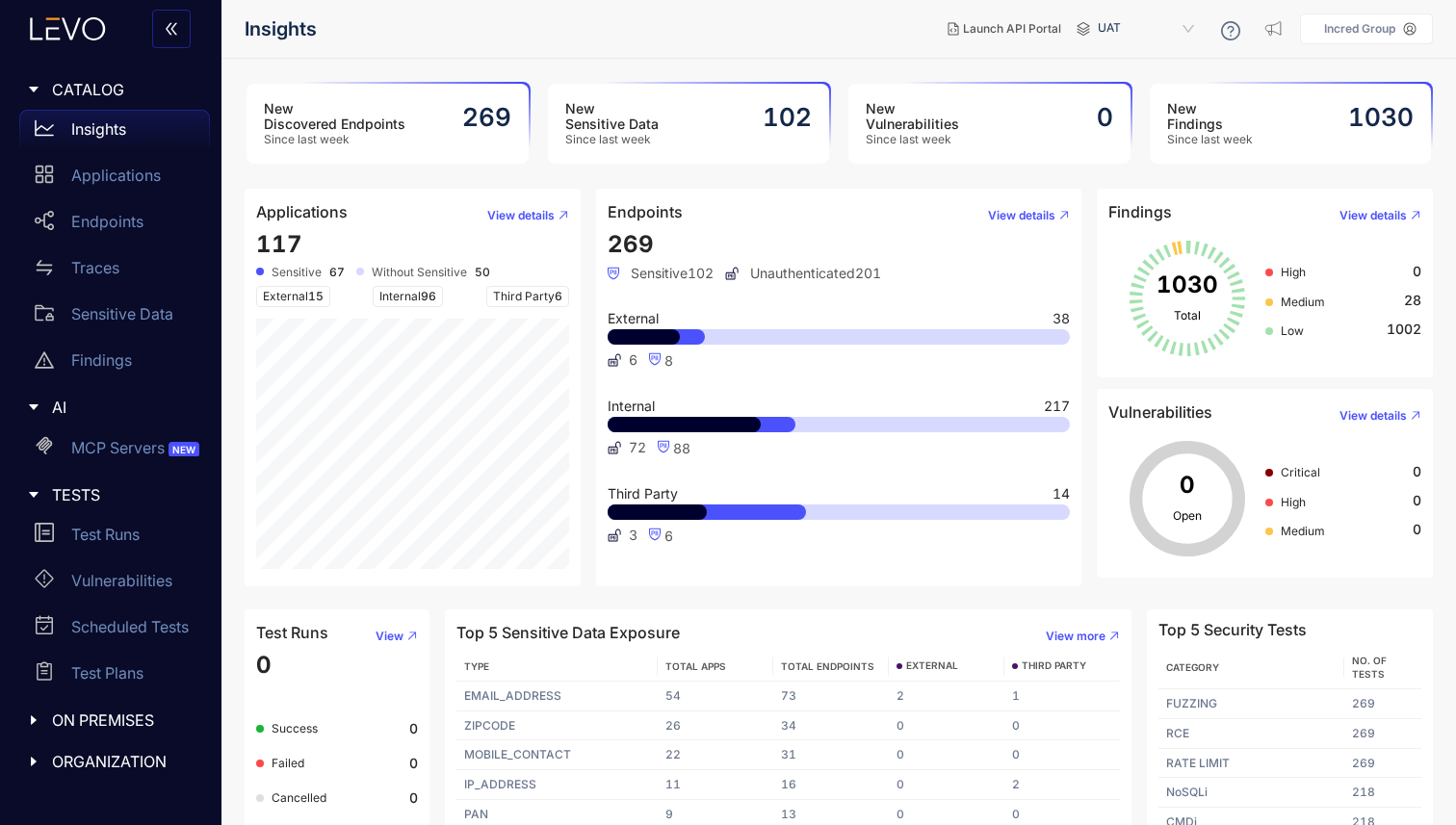
click at [1256, 129] on div "New Findings Since last week 1030" at bounding box center [1291, 124] width 282 height 80
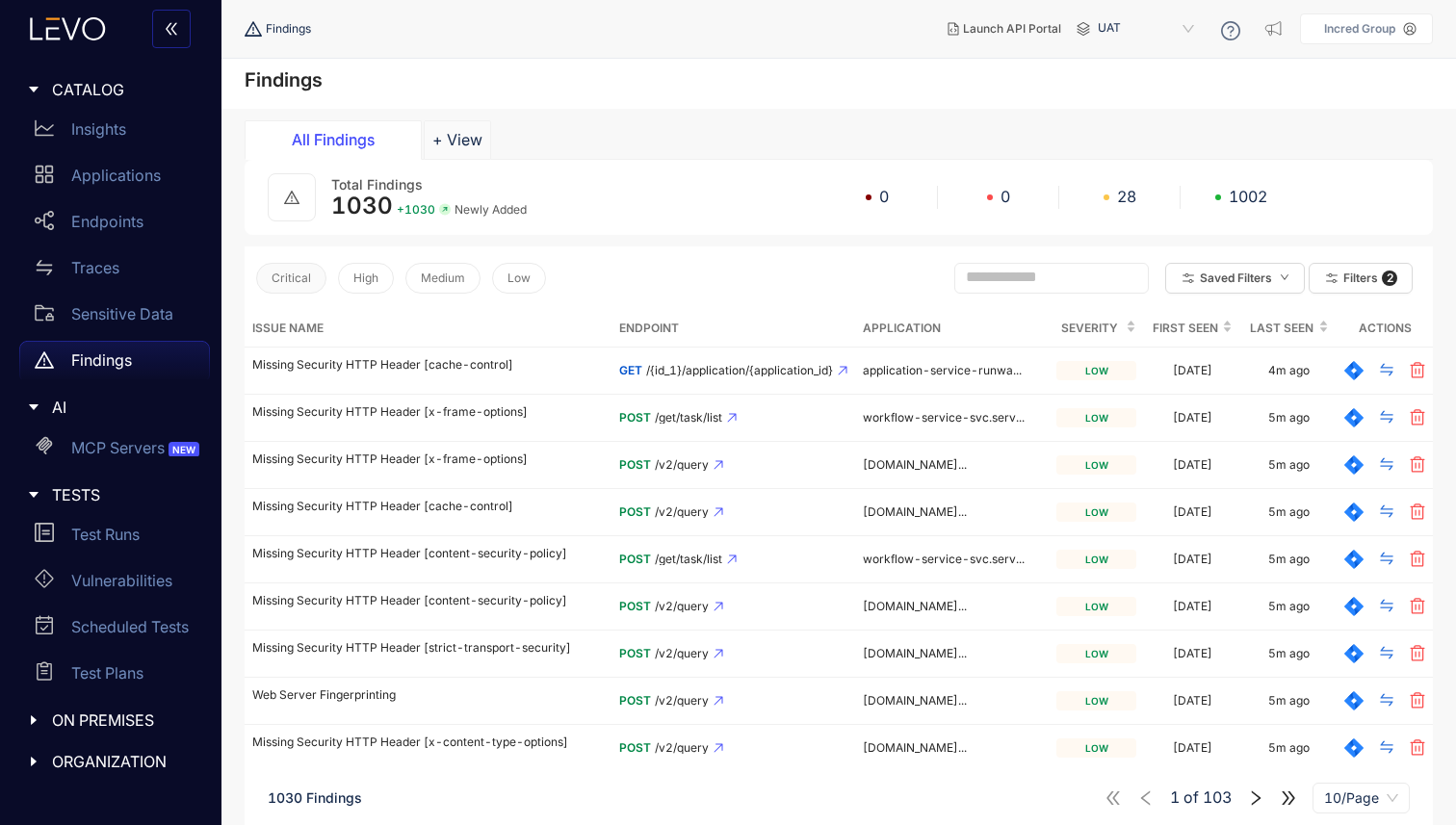
click at [278, 271] on span "Critical" at bounding box center [291, 278] width 39 height 14
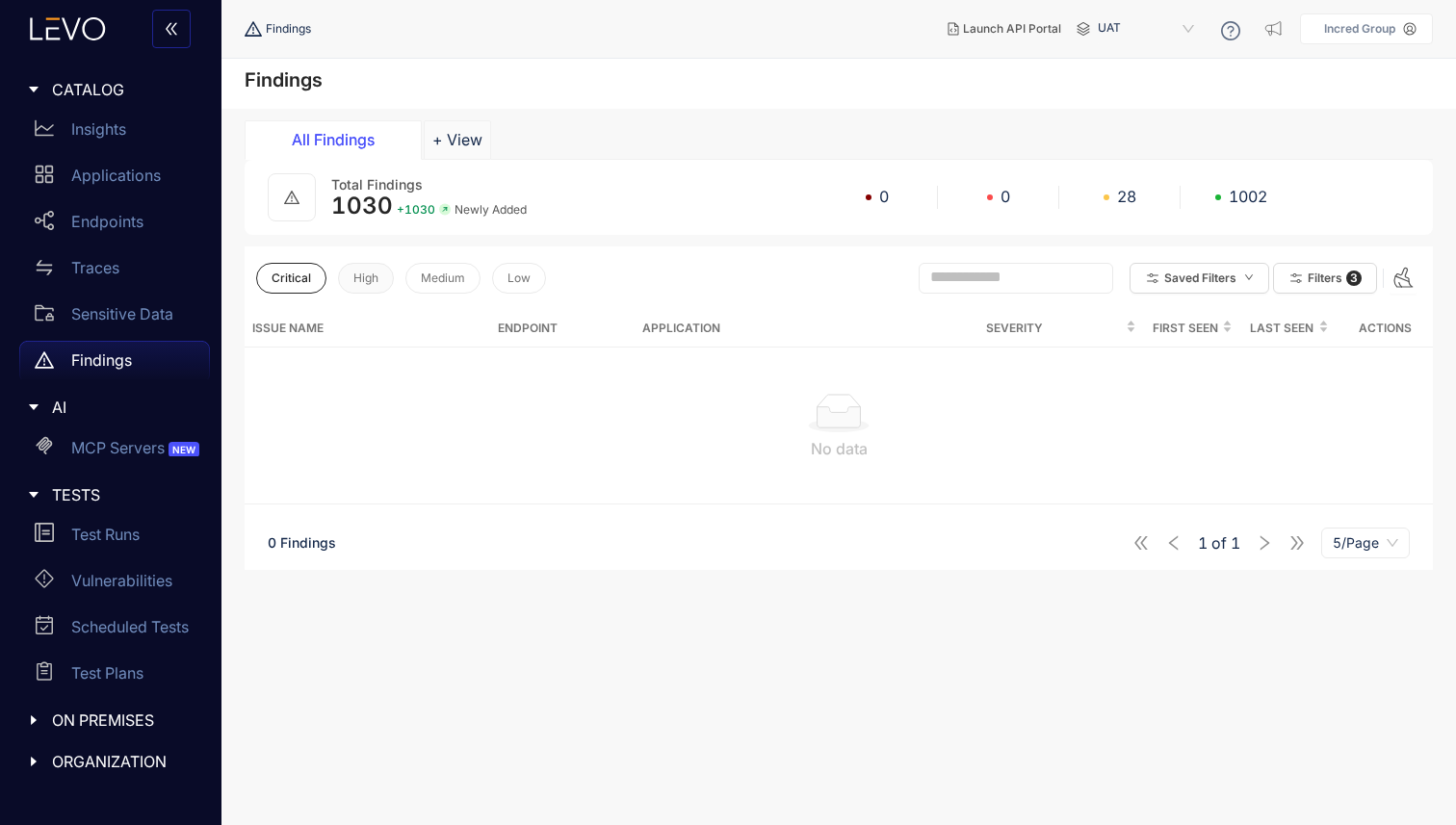
click at [358, 274] on span "High" at bounding box center [366, 278] width 25 height 14
click at [427, 273] on span "Medium" at bounding box center [443, 278] width 44 height 14
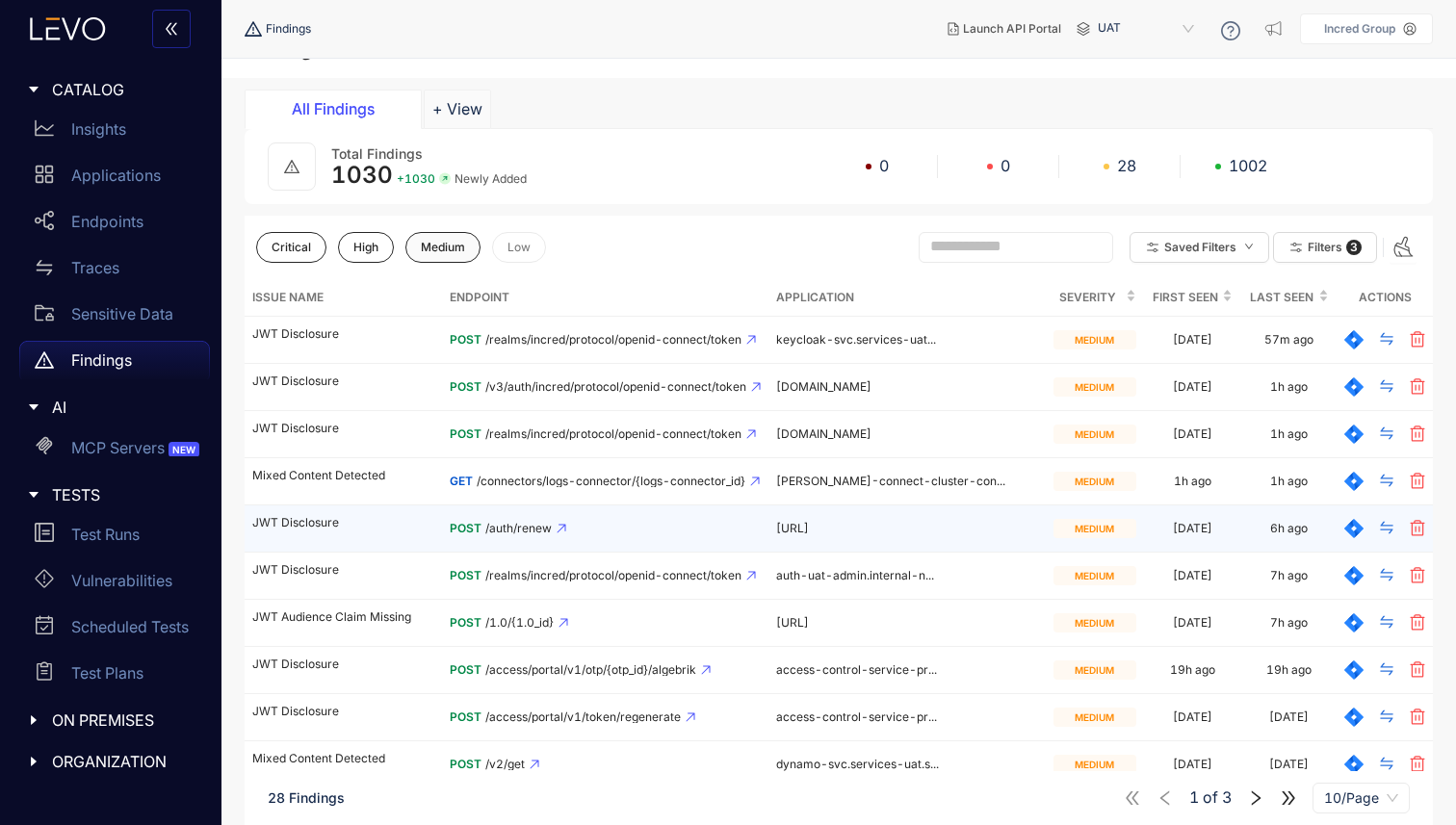
scroll to position [32, 0]
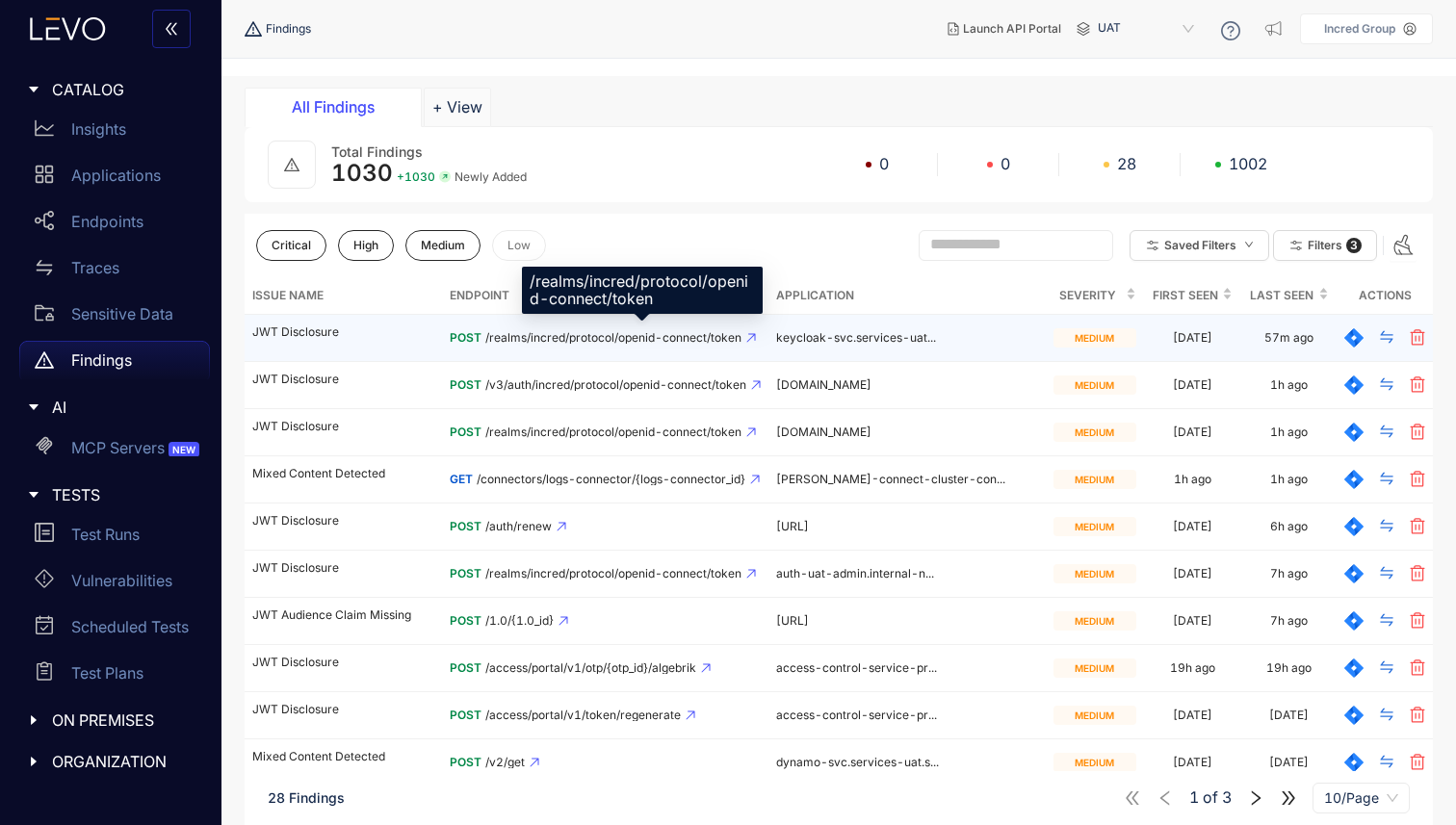
click at [599, 332] on span "/realms/incred/protocol/openid-connect/token" at bounding box center [614, 338] width 257 height 14
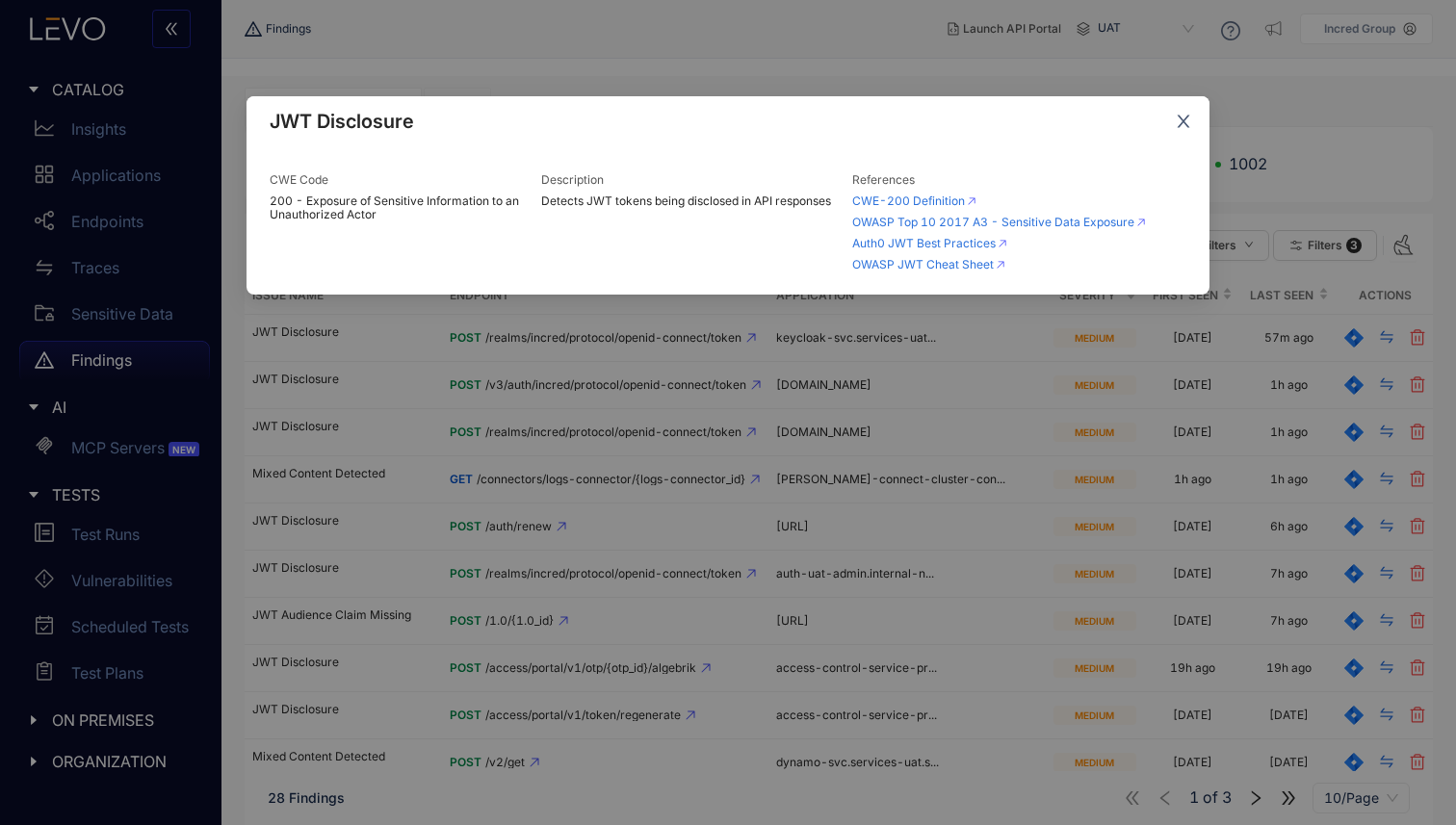
click at [1180, 125] on icon "close" at bounding box center [1184, 121] width 13 height 13
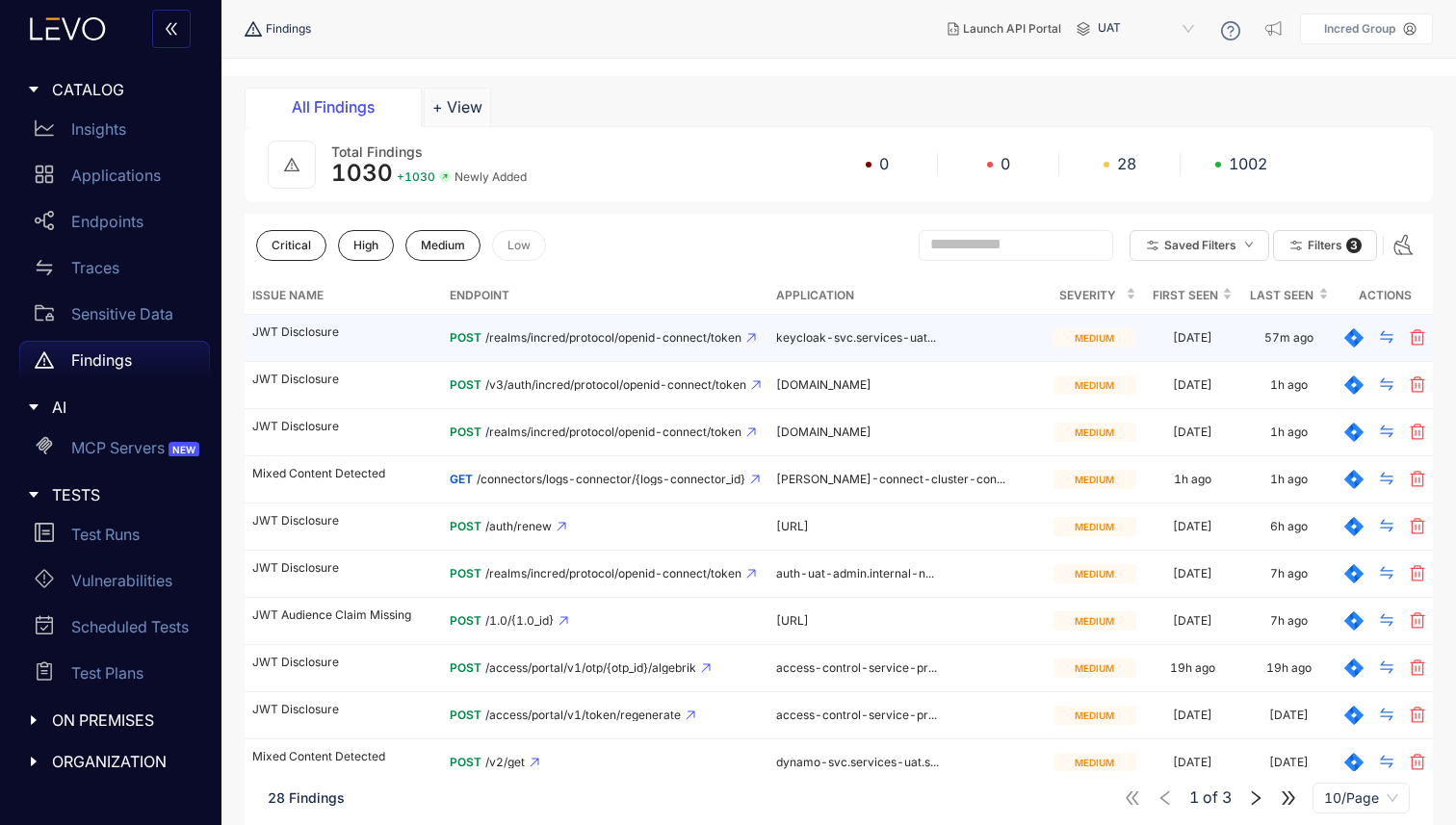
click at [1077, 331] on div "medium" at bounding box center [1095, 338] width 83 height 20
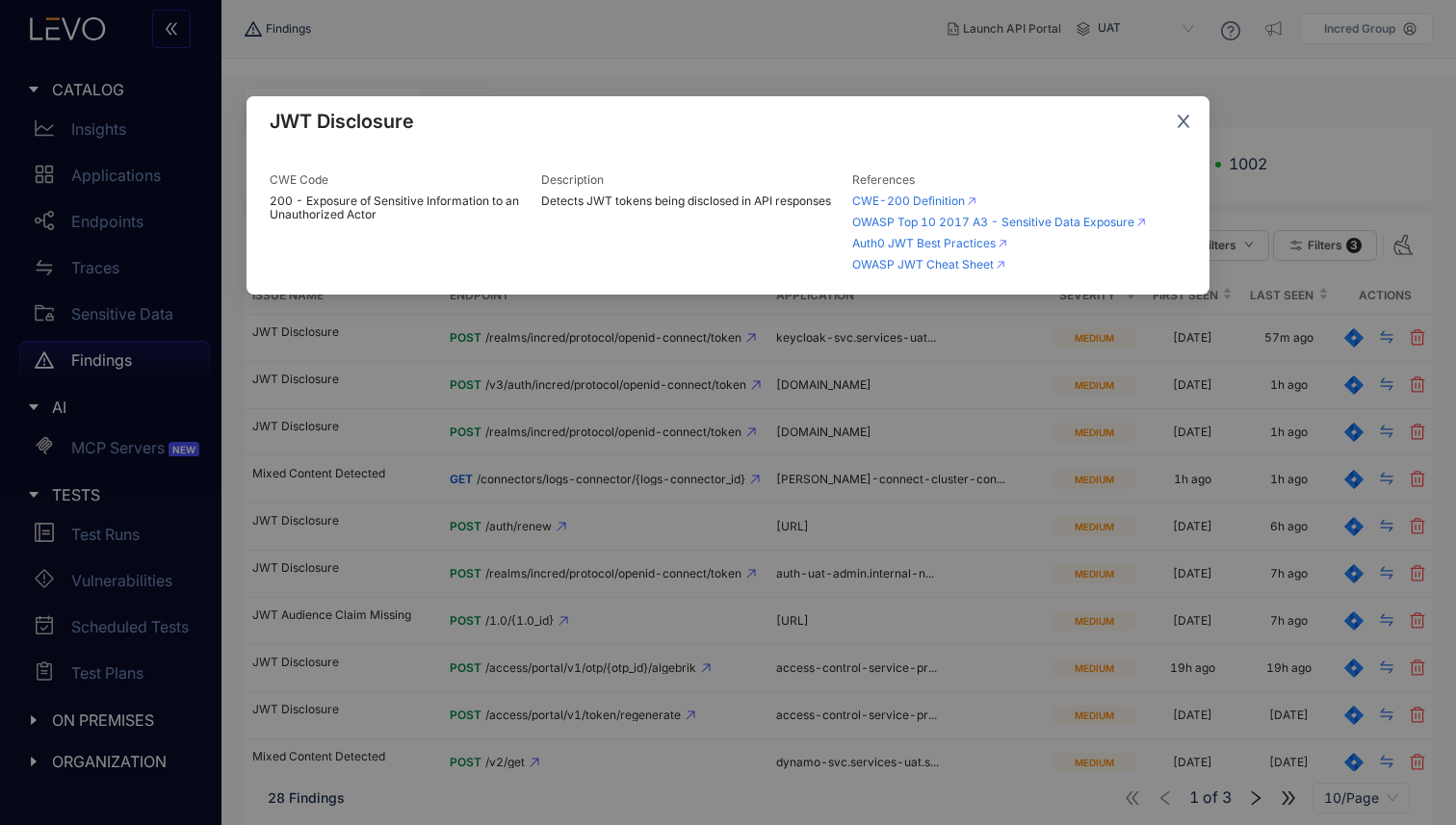
click at [1184, 122] on icon "close" at bounding box center [1184, 121] width 13 height 13
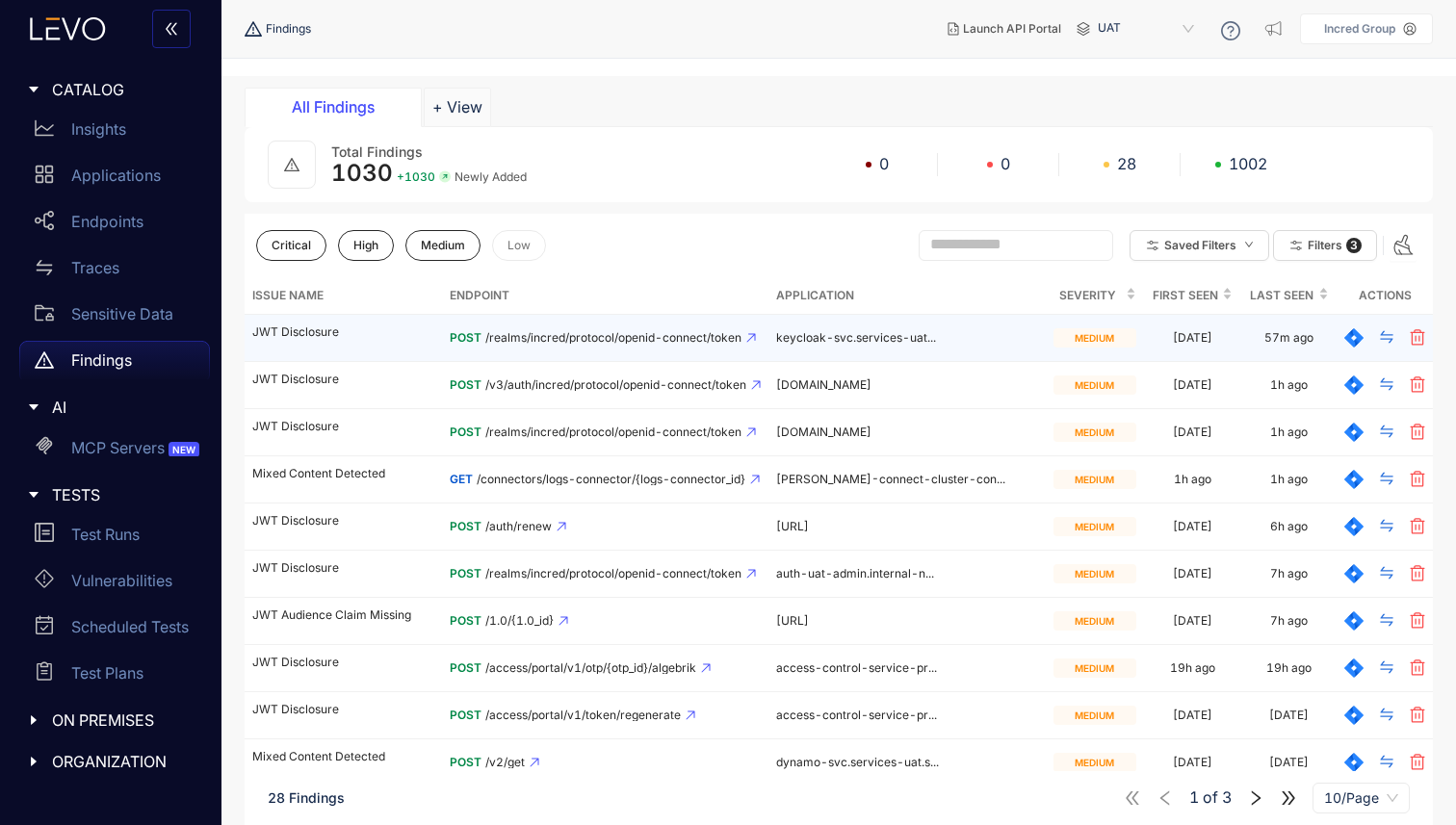
click at [283, 333] on p "JWT Disclosure" at bounding box center [344, 332] width 182 height 14
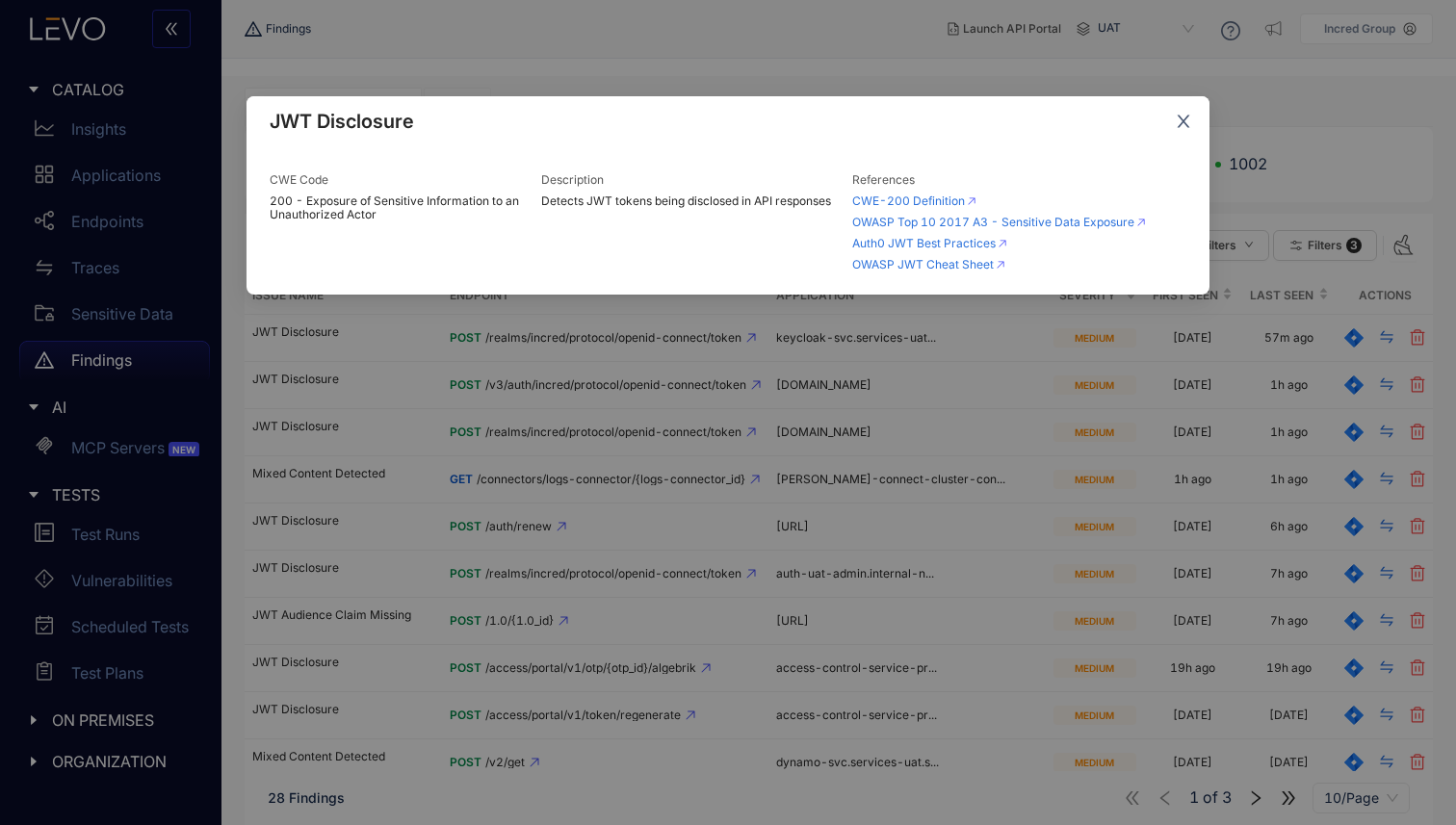
click at [1183, 128] on icon "close" at bounding box center [1184, 121] width 18 height 18
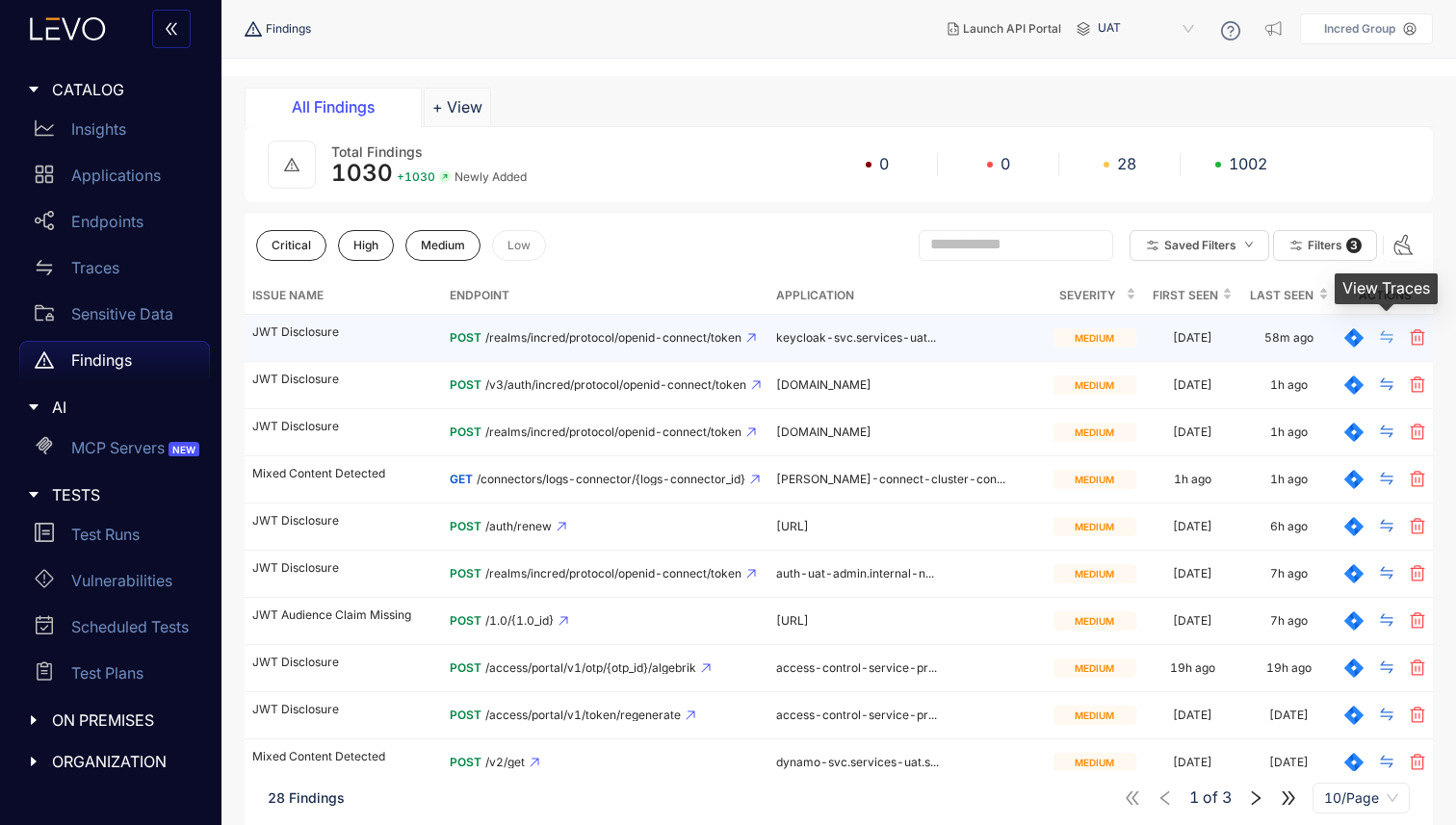
click at [1384, 340] on icon "swap" at bounding box center [1386, 337] width 16 height 16
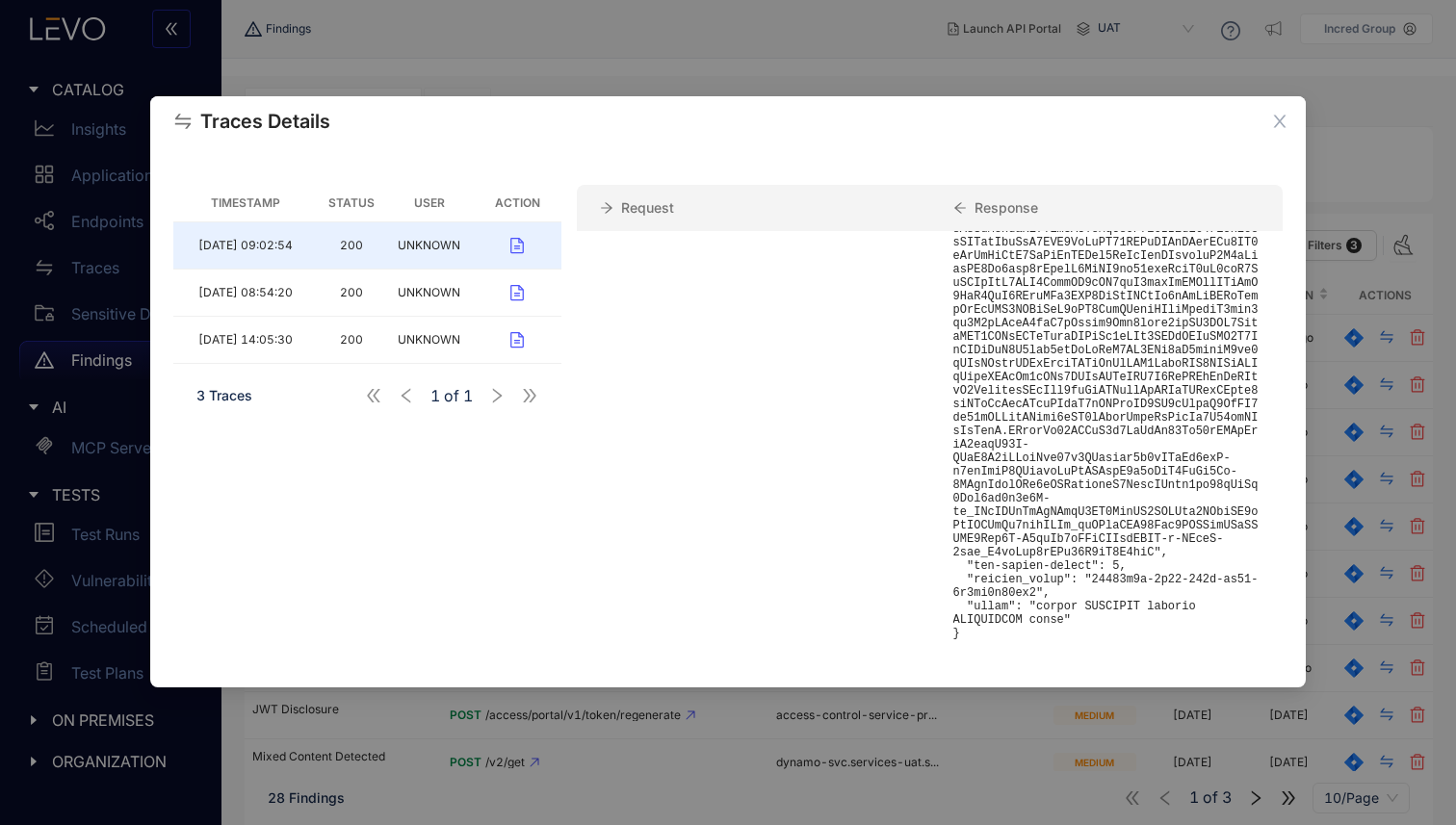
scroll to position [1467, 0]
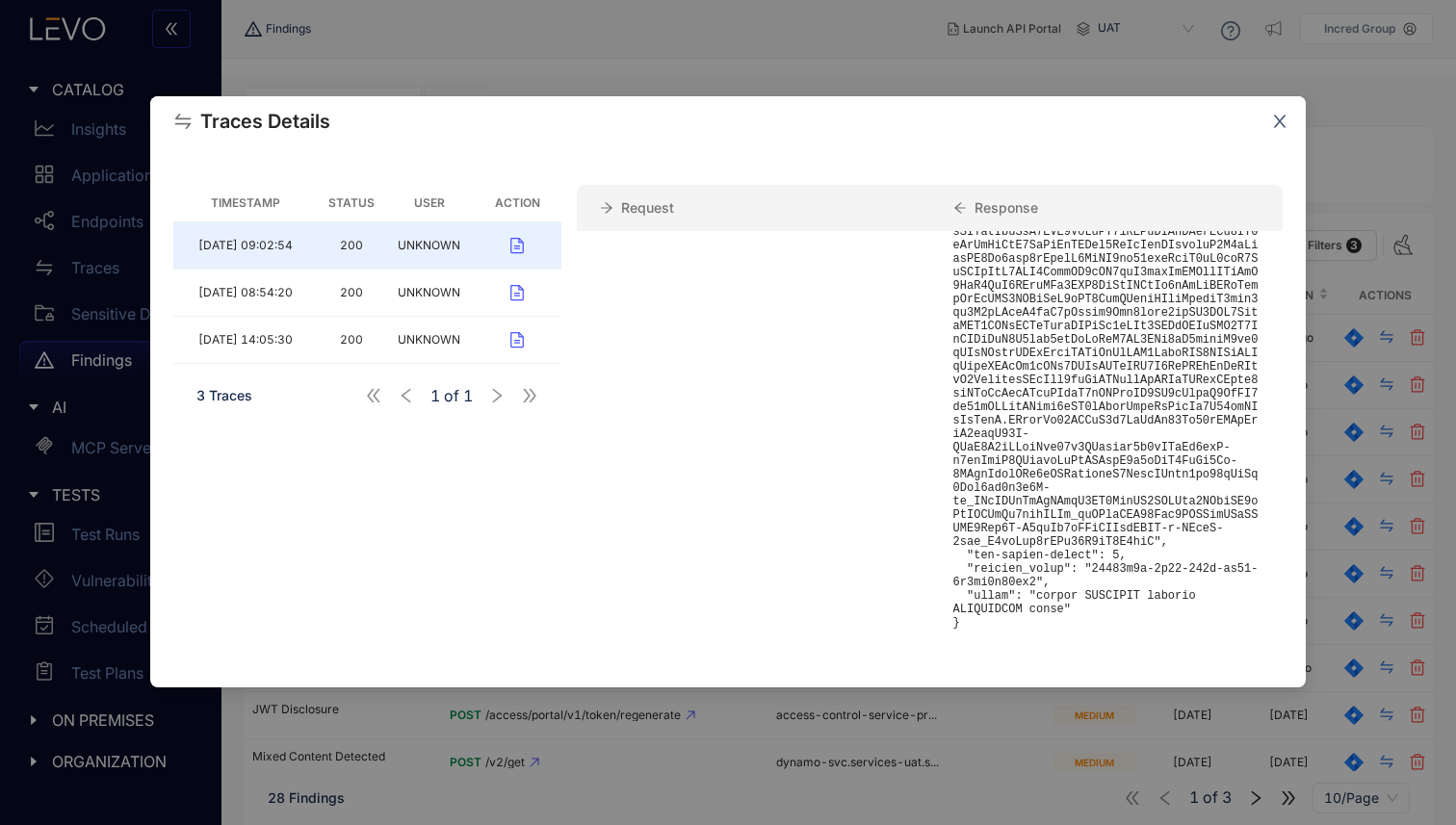
click at [1289, 123] on span "Close" at bounding box center [1279, 121] width 52 height 52
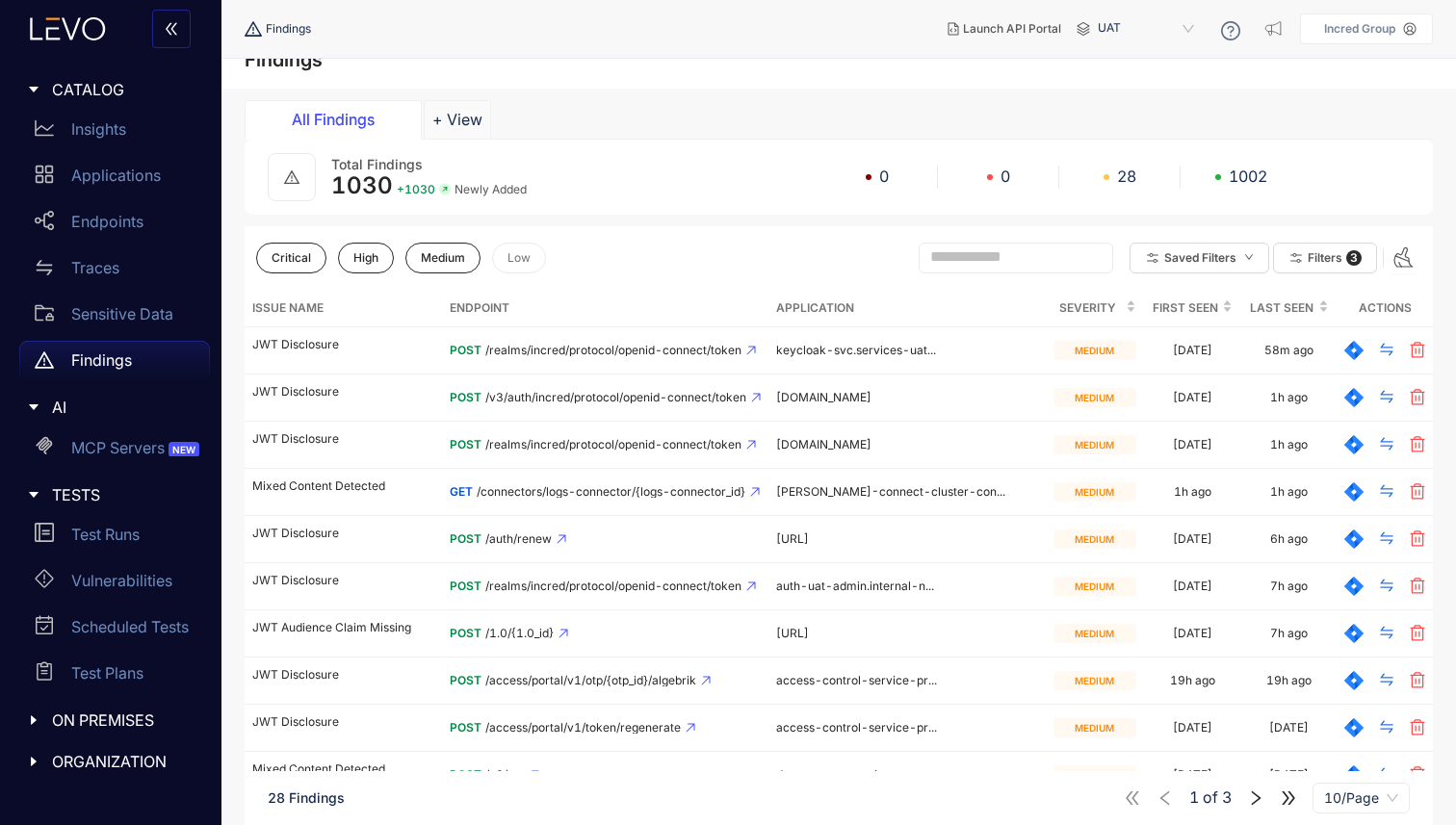
scroll to position [0, 0]
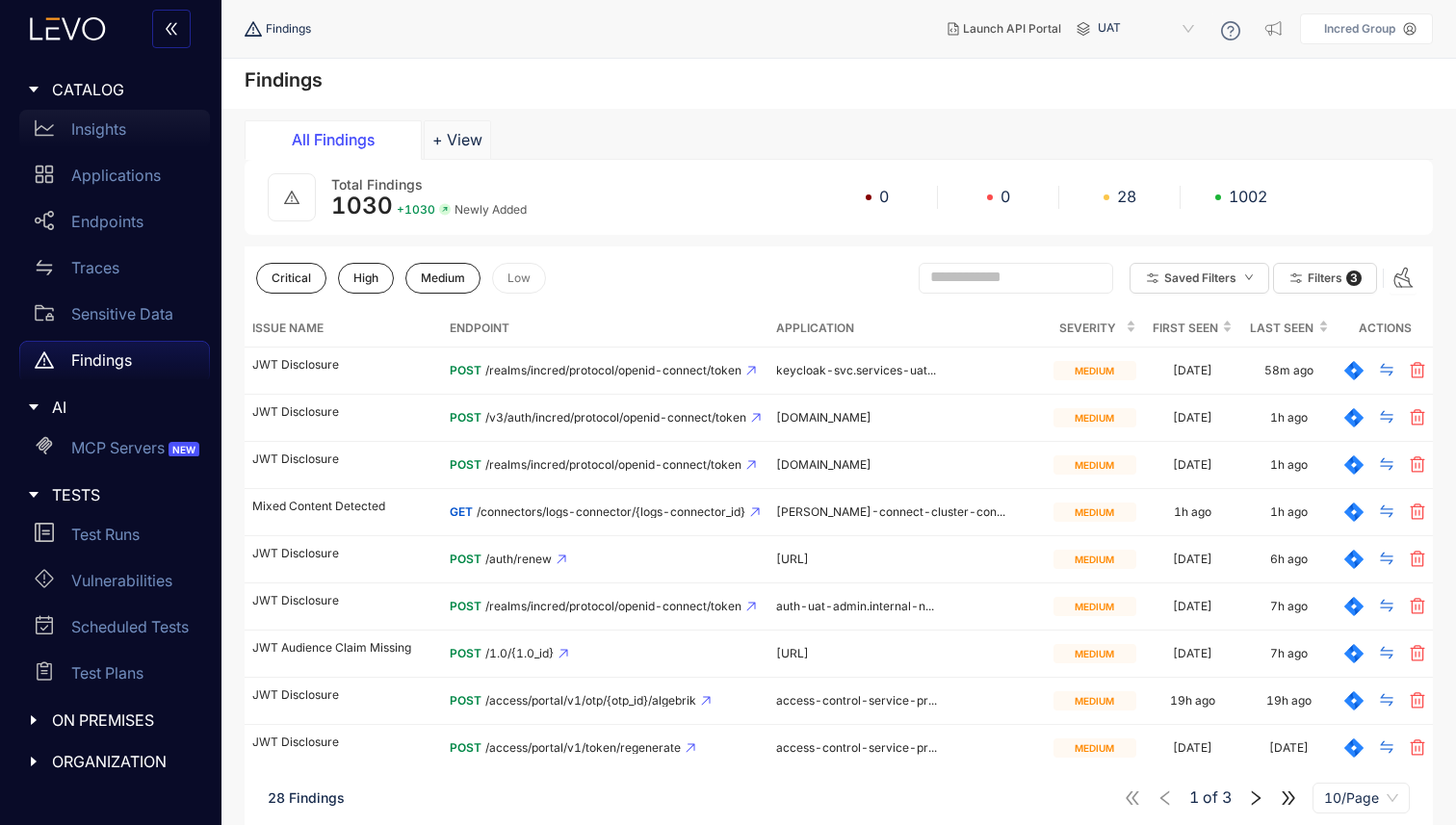
click at [85, 132] on p "Insights" at bounding box center [99, 129] width 55 height 18
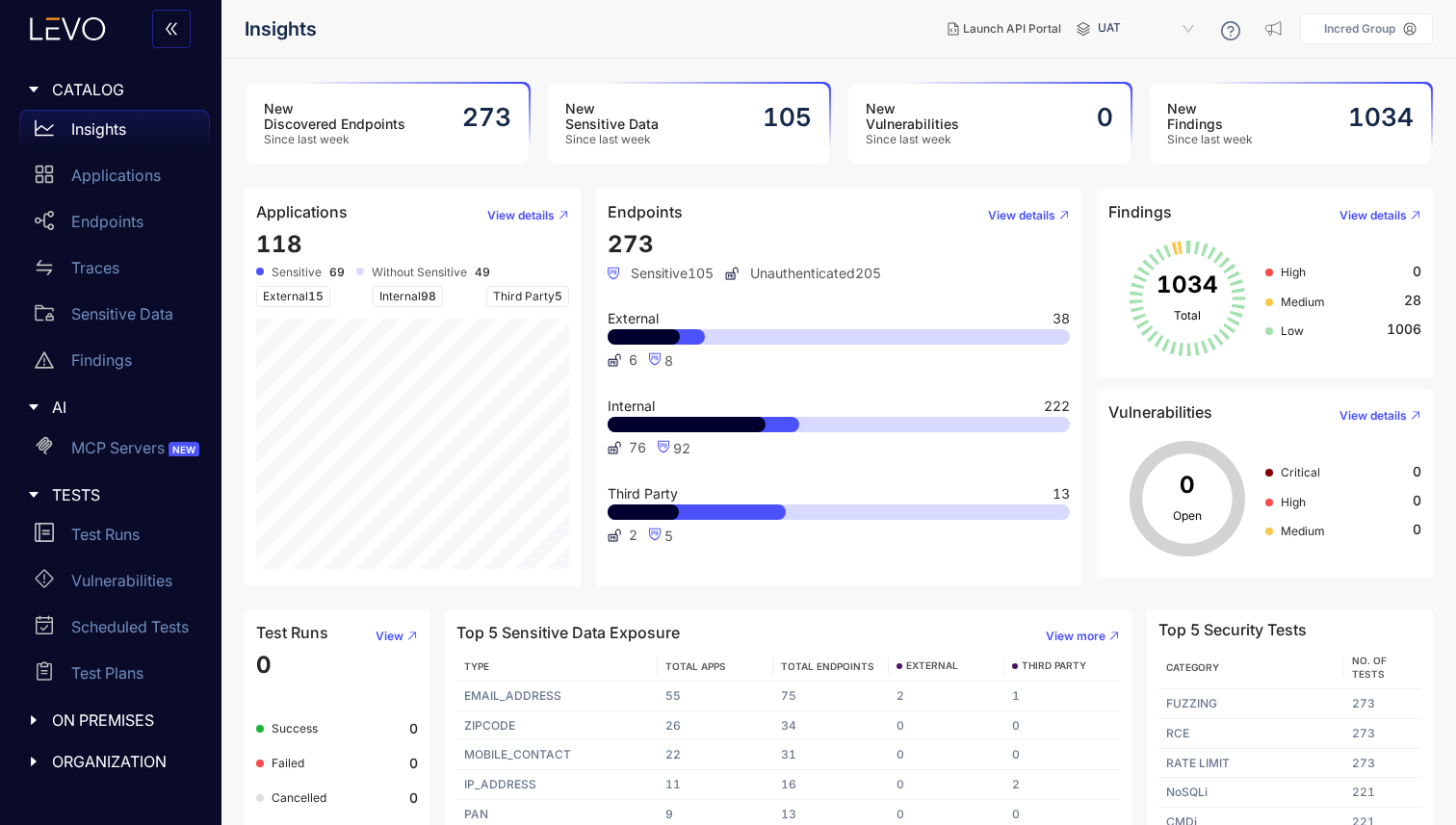
scroll to position [24, 0]
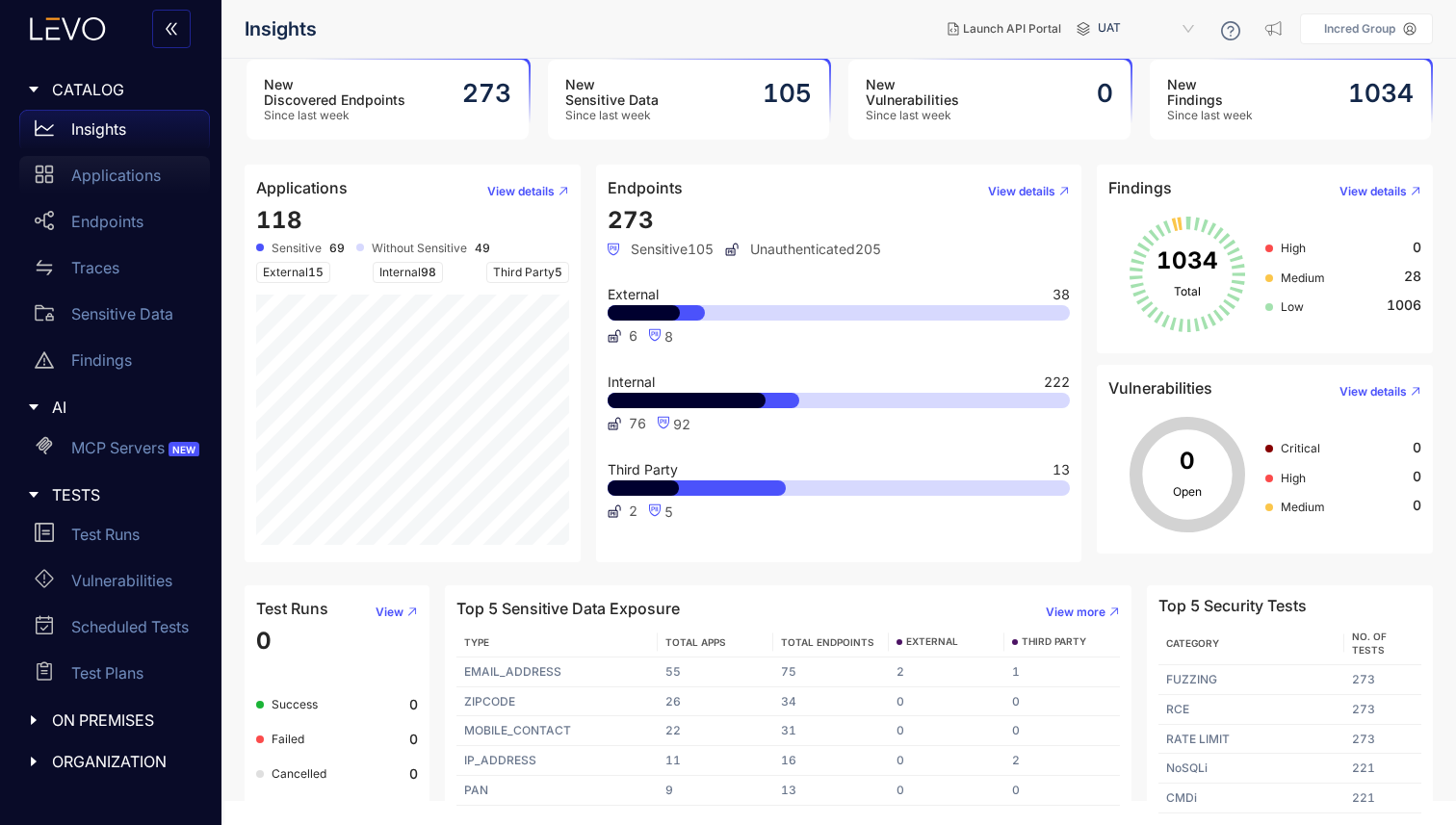
click at [94, 182] on p "Applications" at bounding box center [116, 175] width 89 height 18
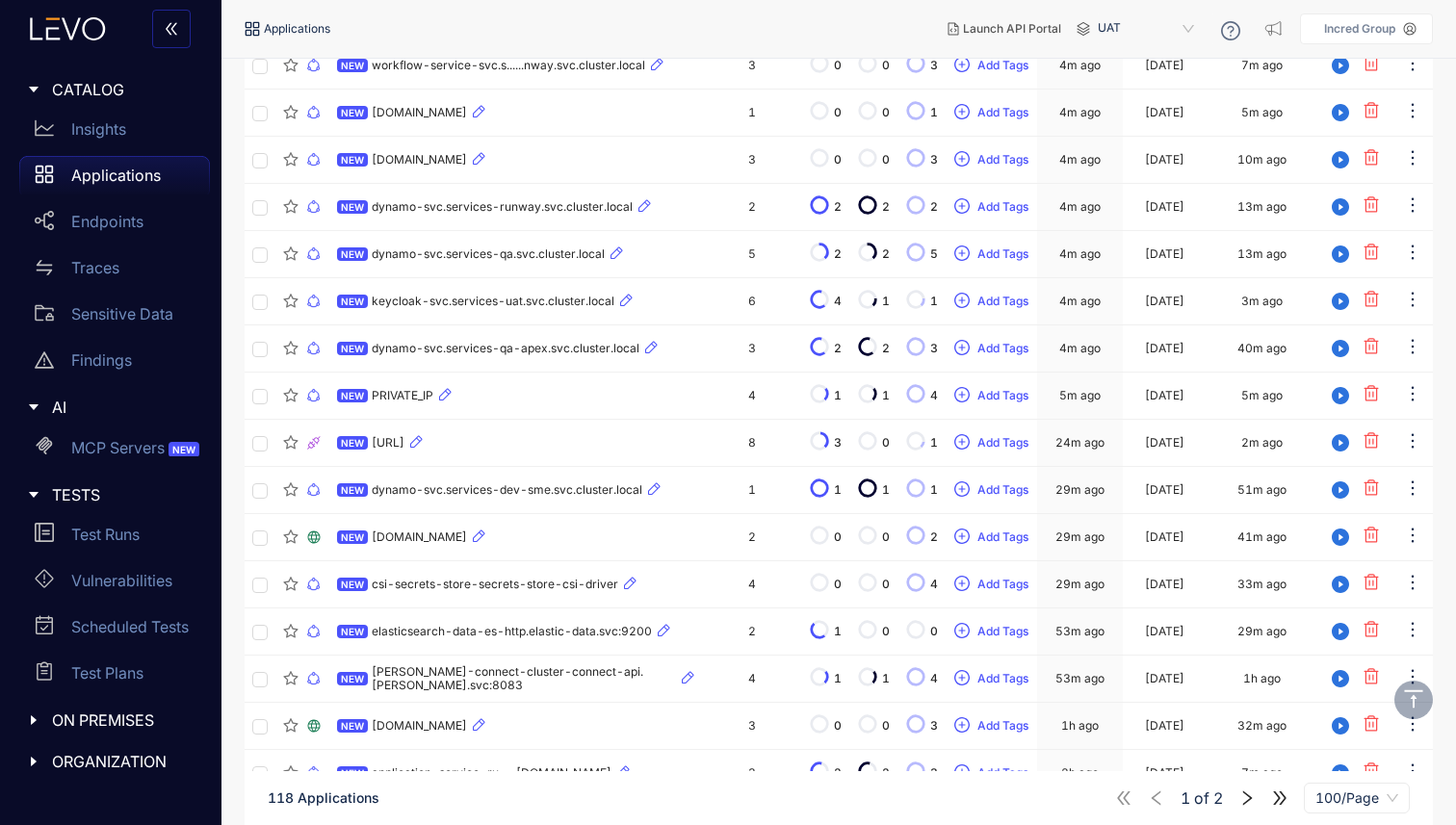
scroll to position [167, 0]
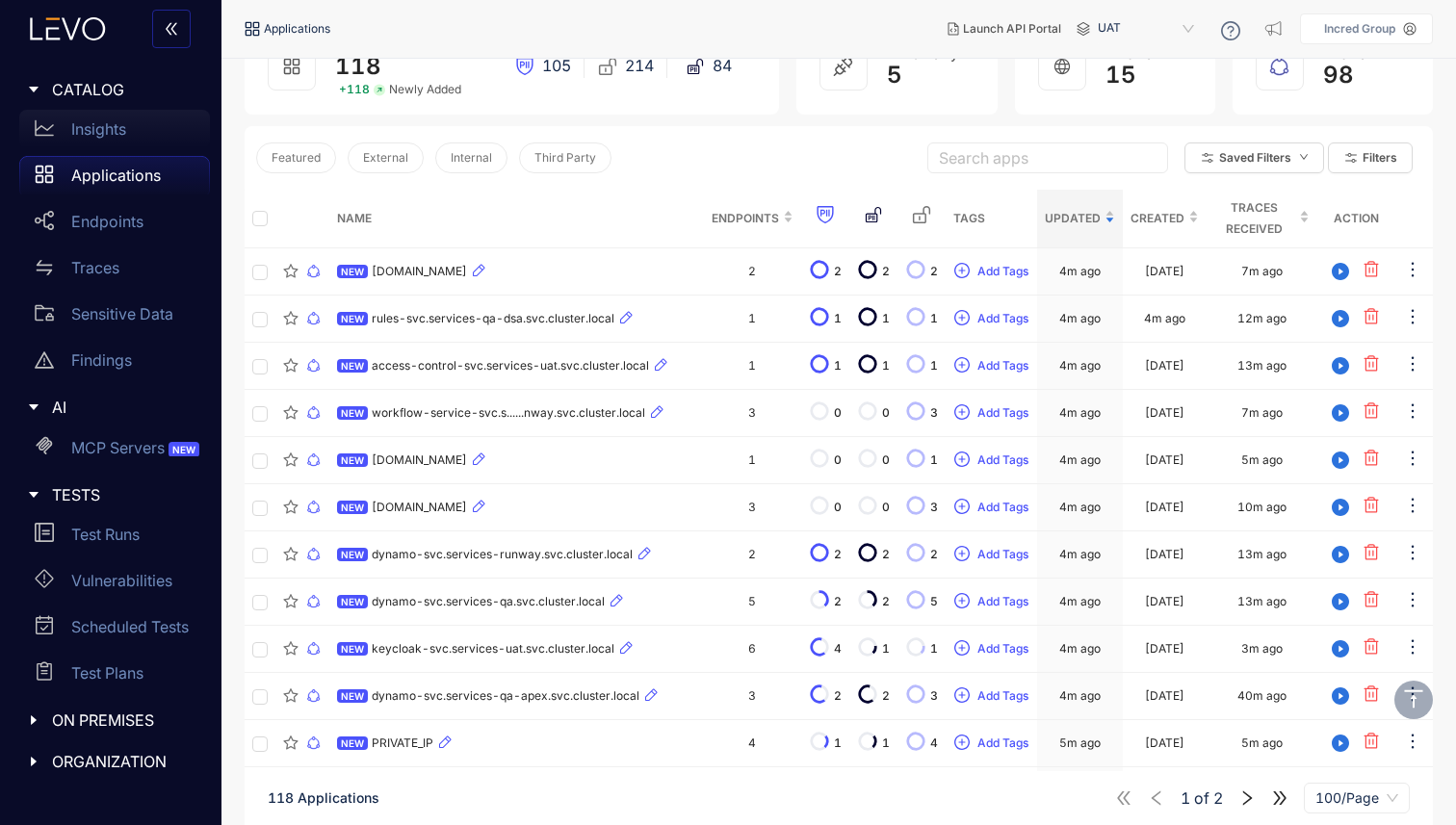
click at [117, 136] on p "Insights" at bounding box center [99, 129] width 55 height 18
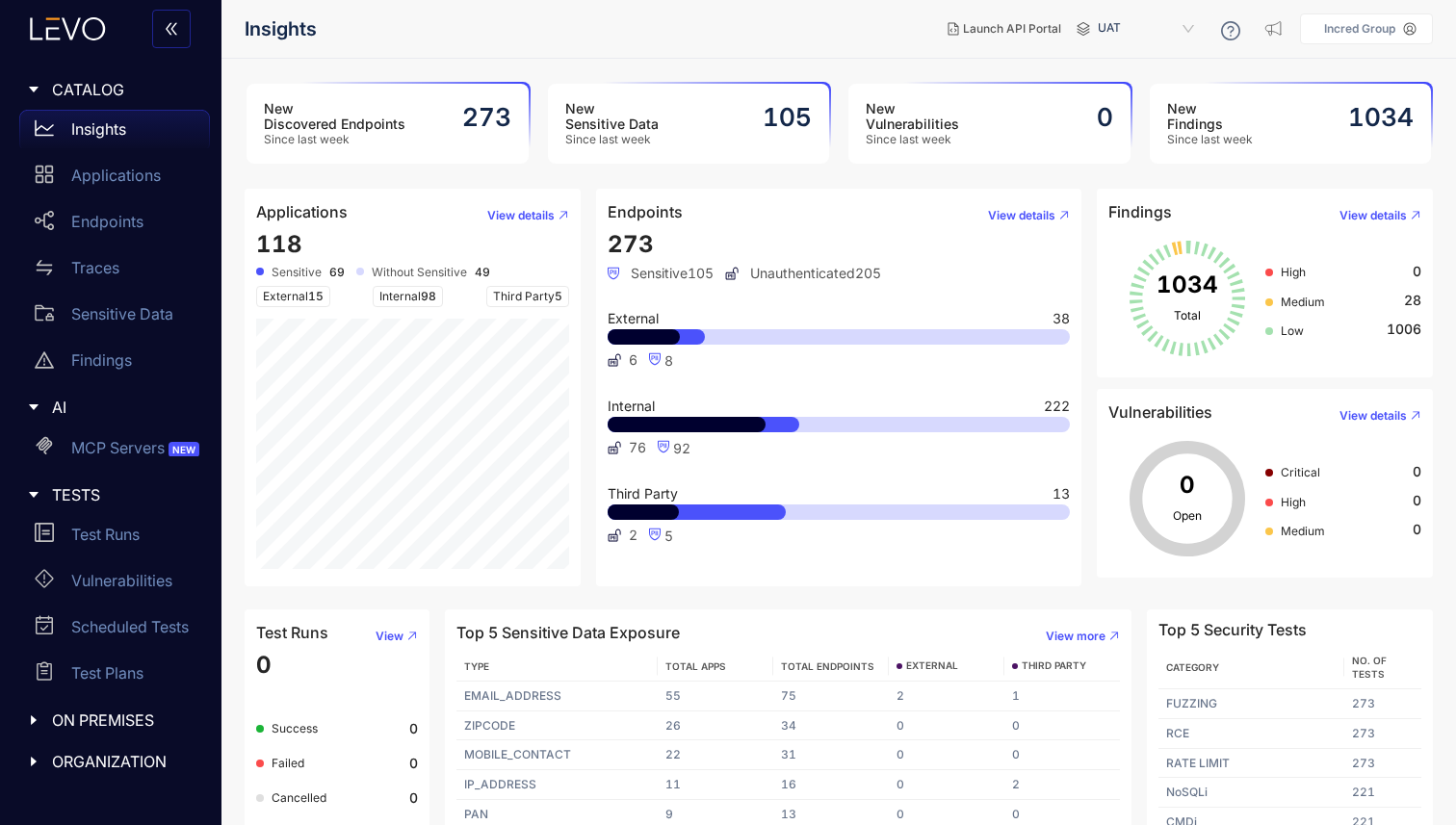
scroll to position [24, 0]
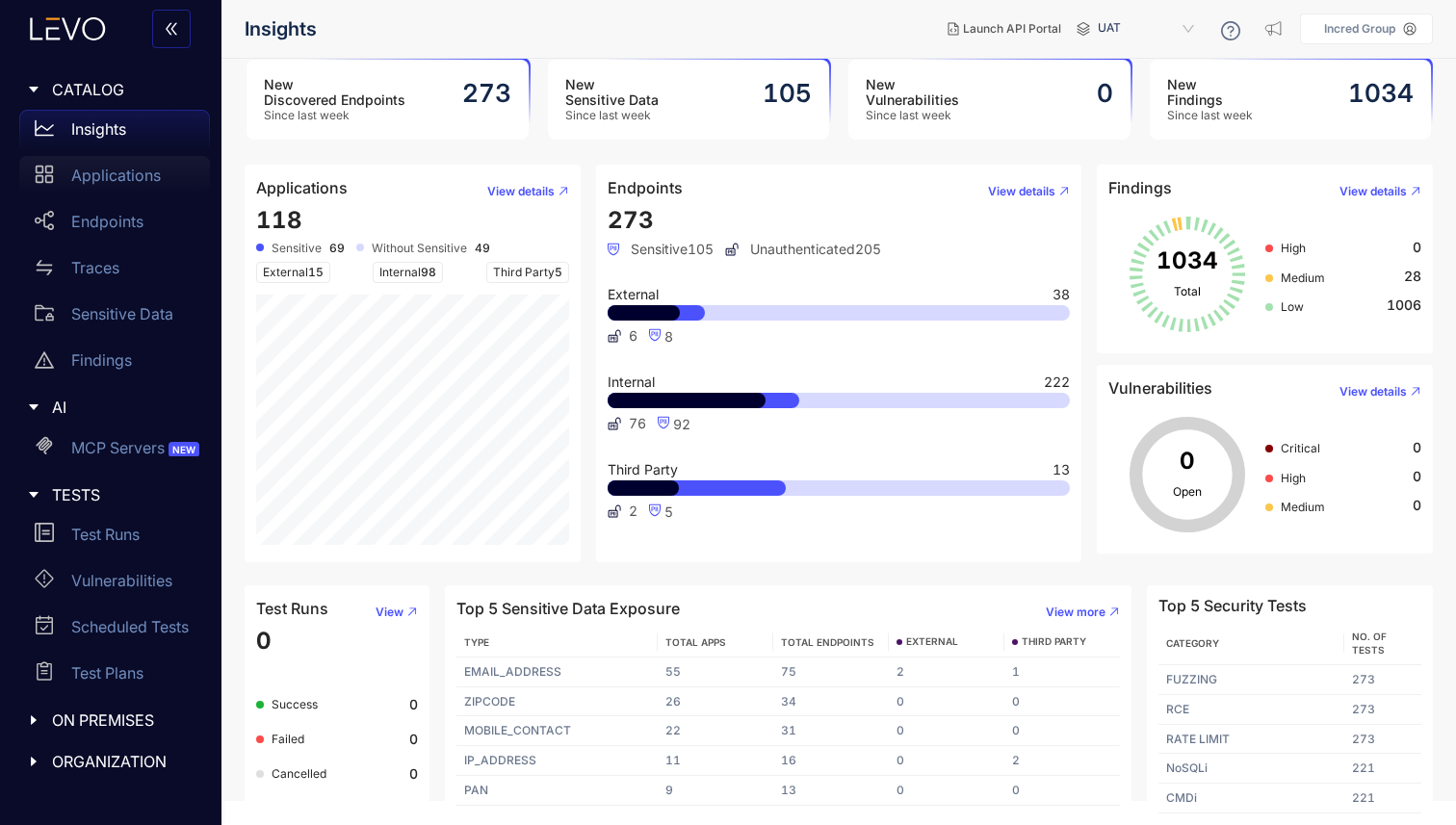
click at [114, 181] on p "Applications" at bounding box center [116, 175] width 89 height 18
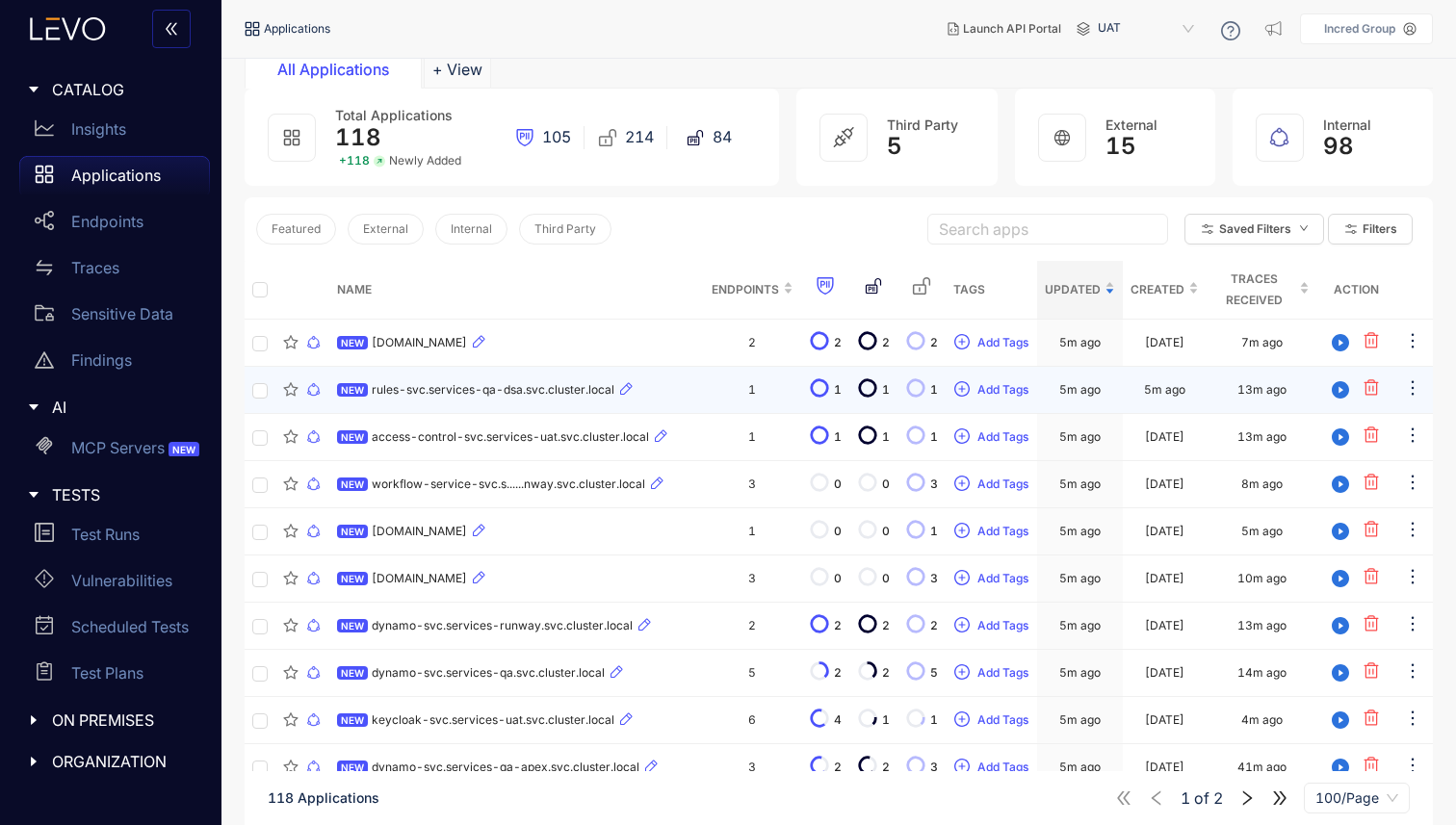
scroll to position [103, 0]
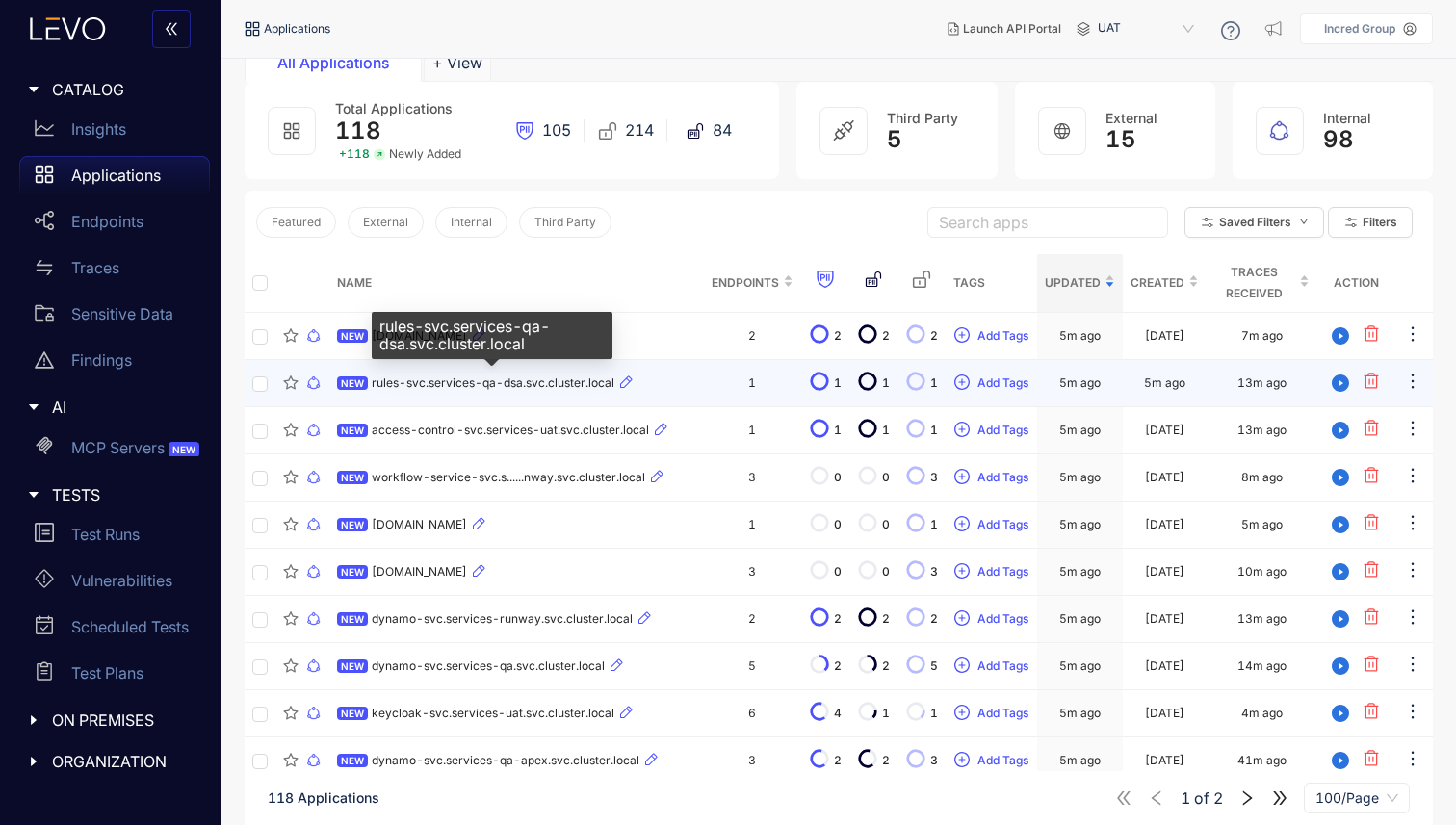
click at [513, 383] on span "rules-svc.services-qa-dsa.svc.cluster.local" at bounding box center [493, 384] width 243 height 14
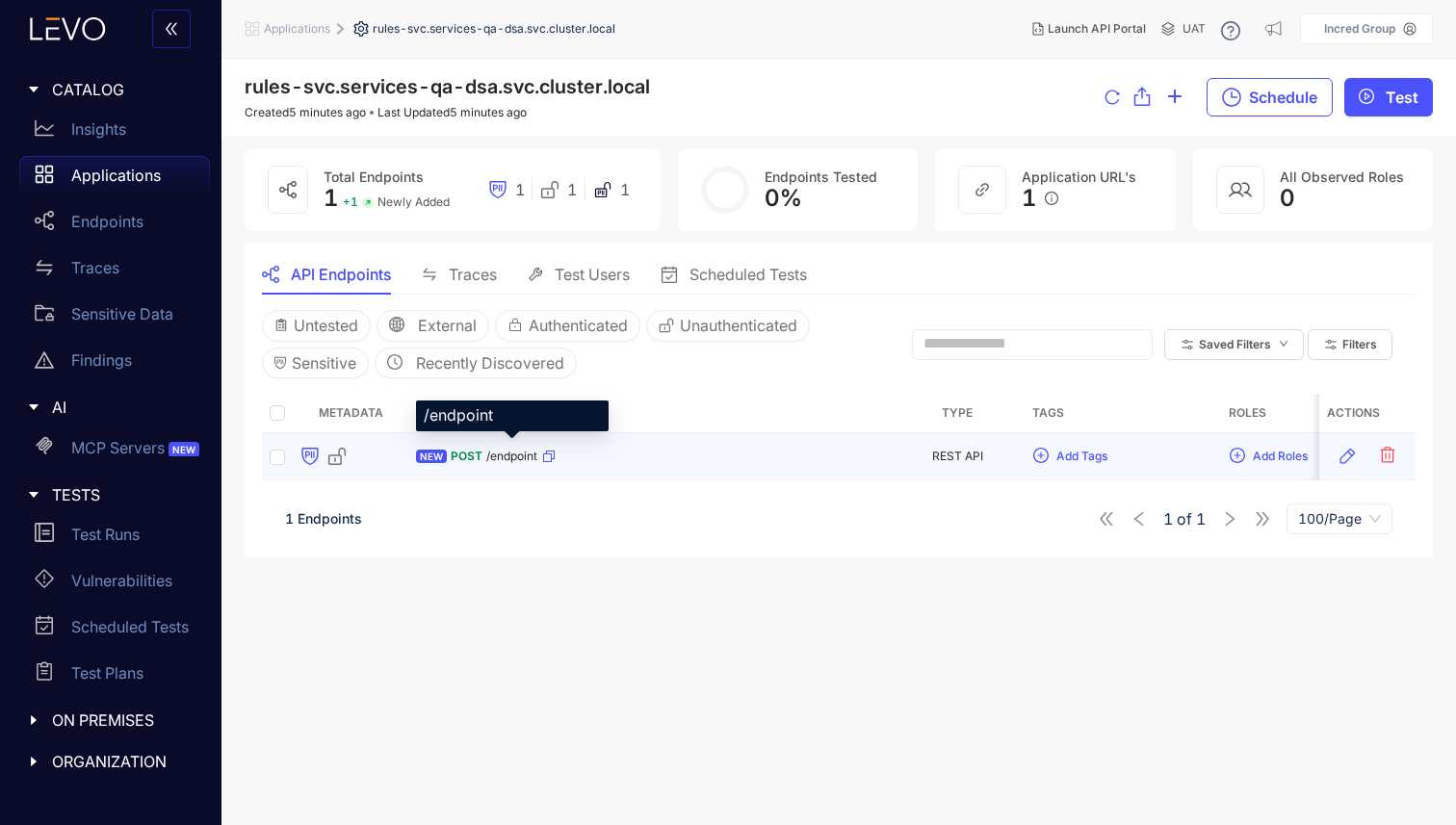
click at [515, 451] on span "/endpoint" at bounding box center [512, 456] width 51 height 14
